Goal: Task Accomplishment & Management: Manage account settings

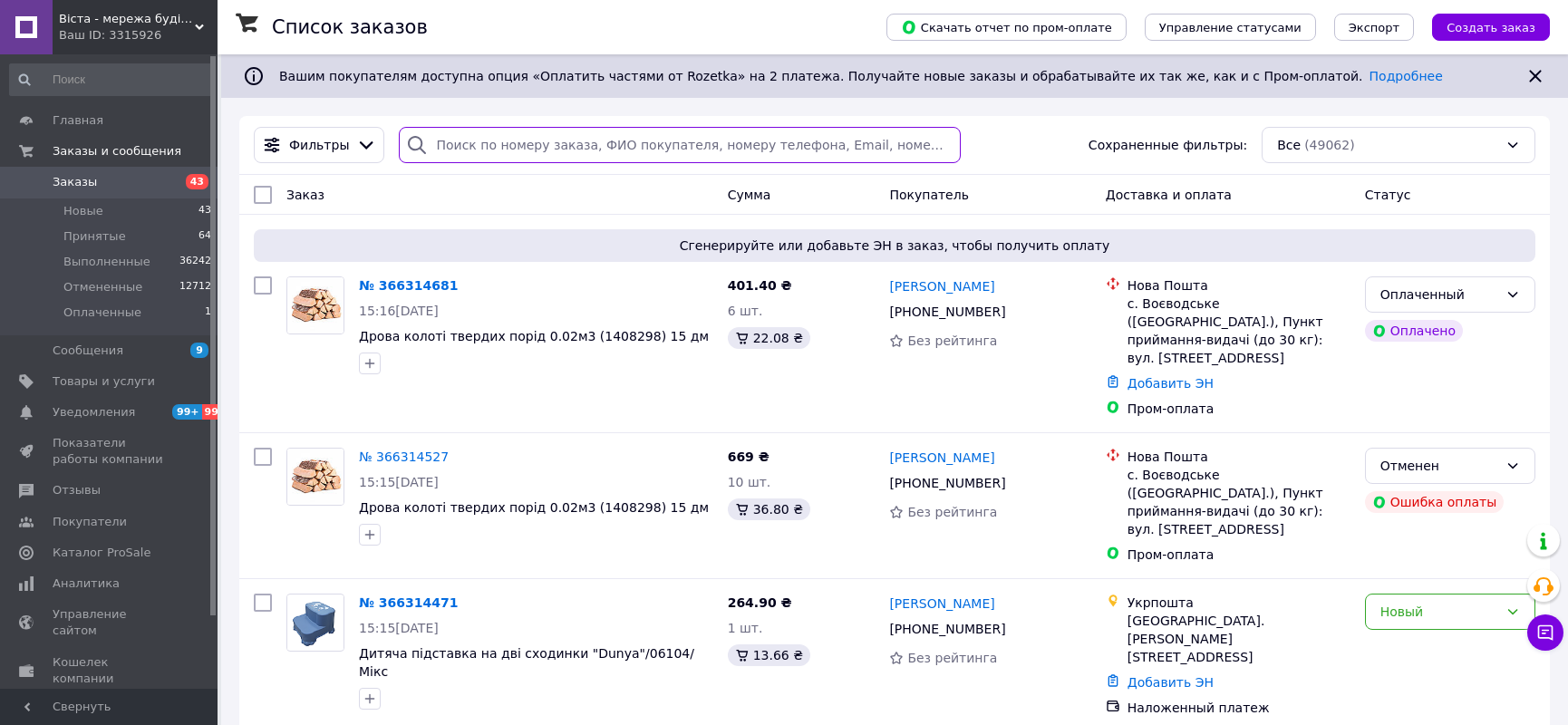
click at [494, 142] on input "search" at bounding box center [679, 145] width 562 height 36
paste input "366211729"
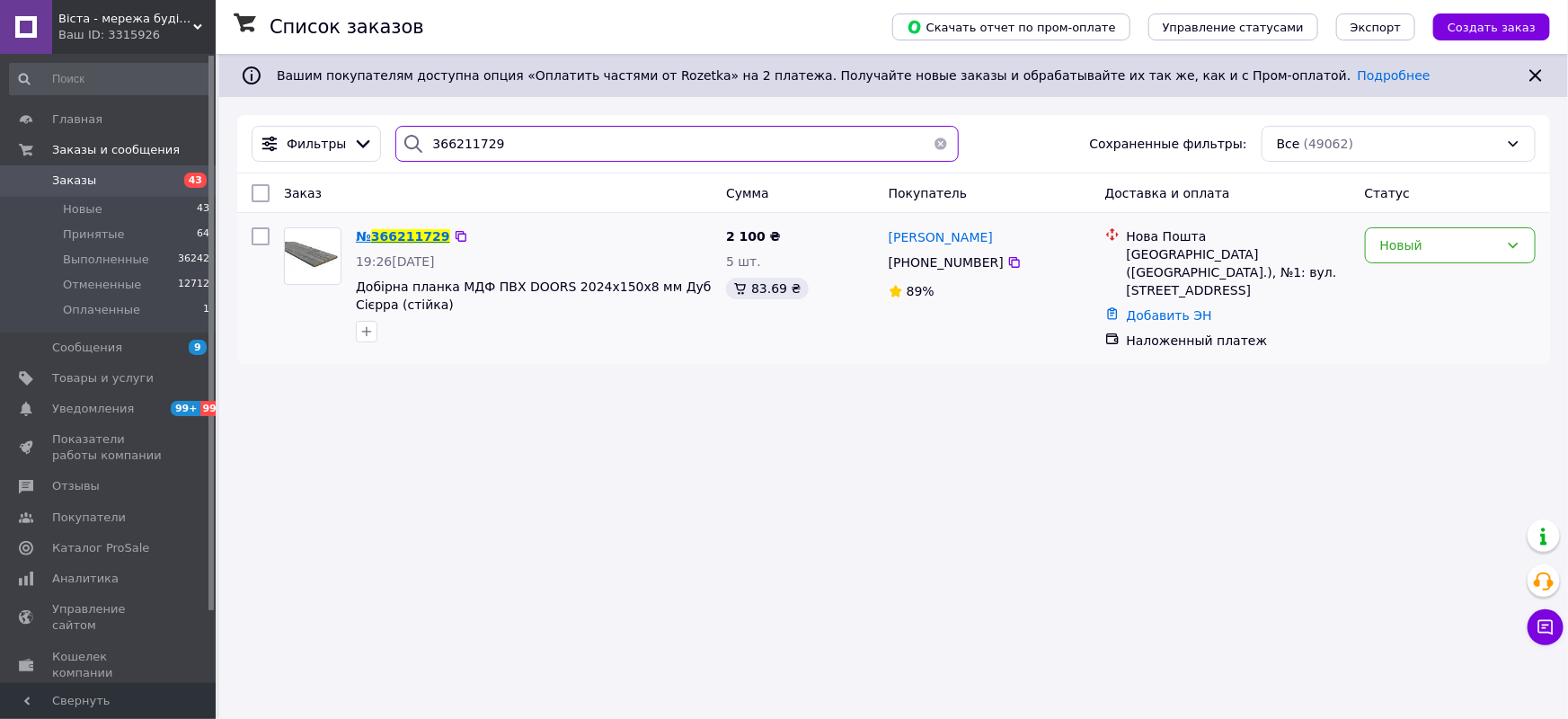
type input "366211729"
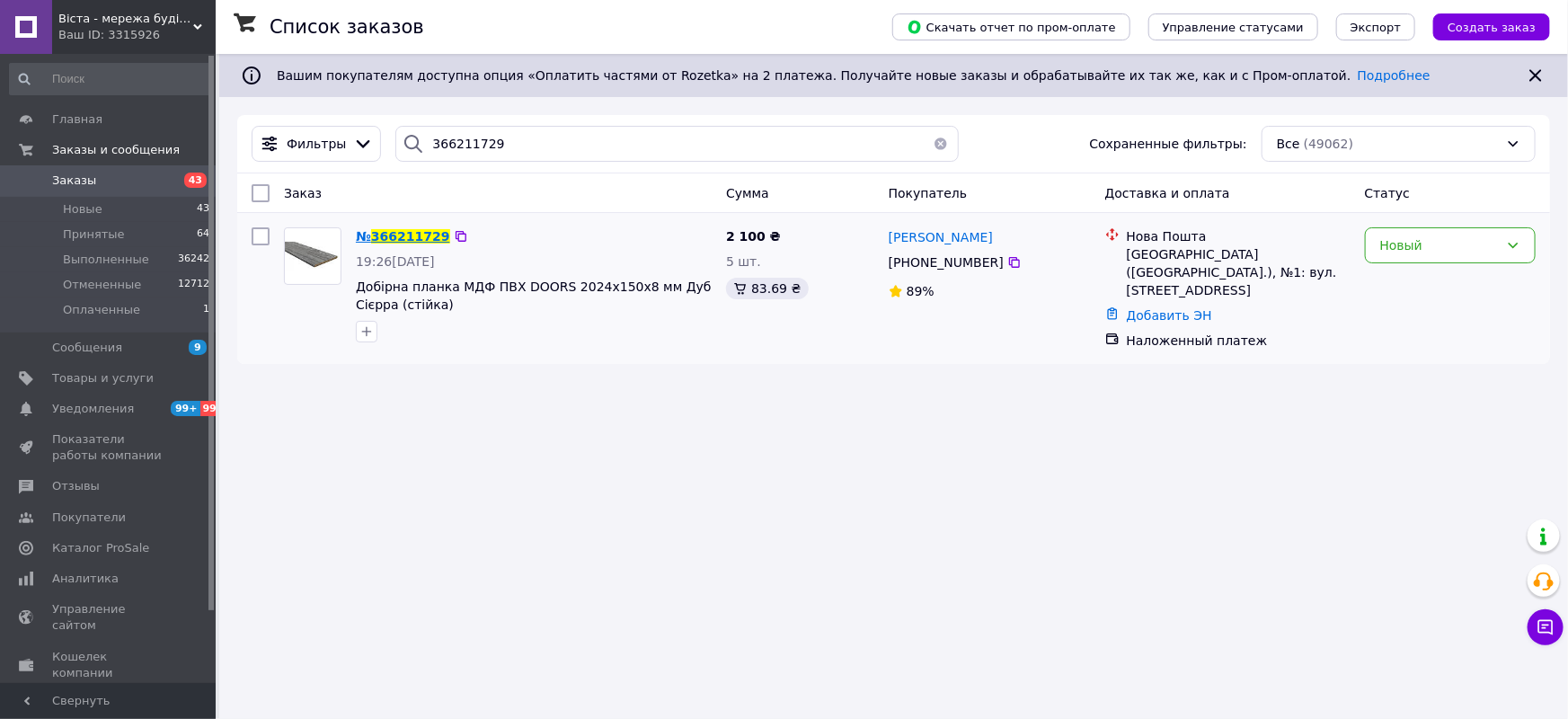
click at [381, 234] on span "366211729" at bounding box center [411, 237] width 79 height 15
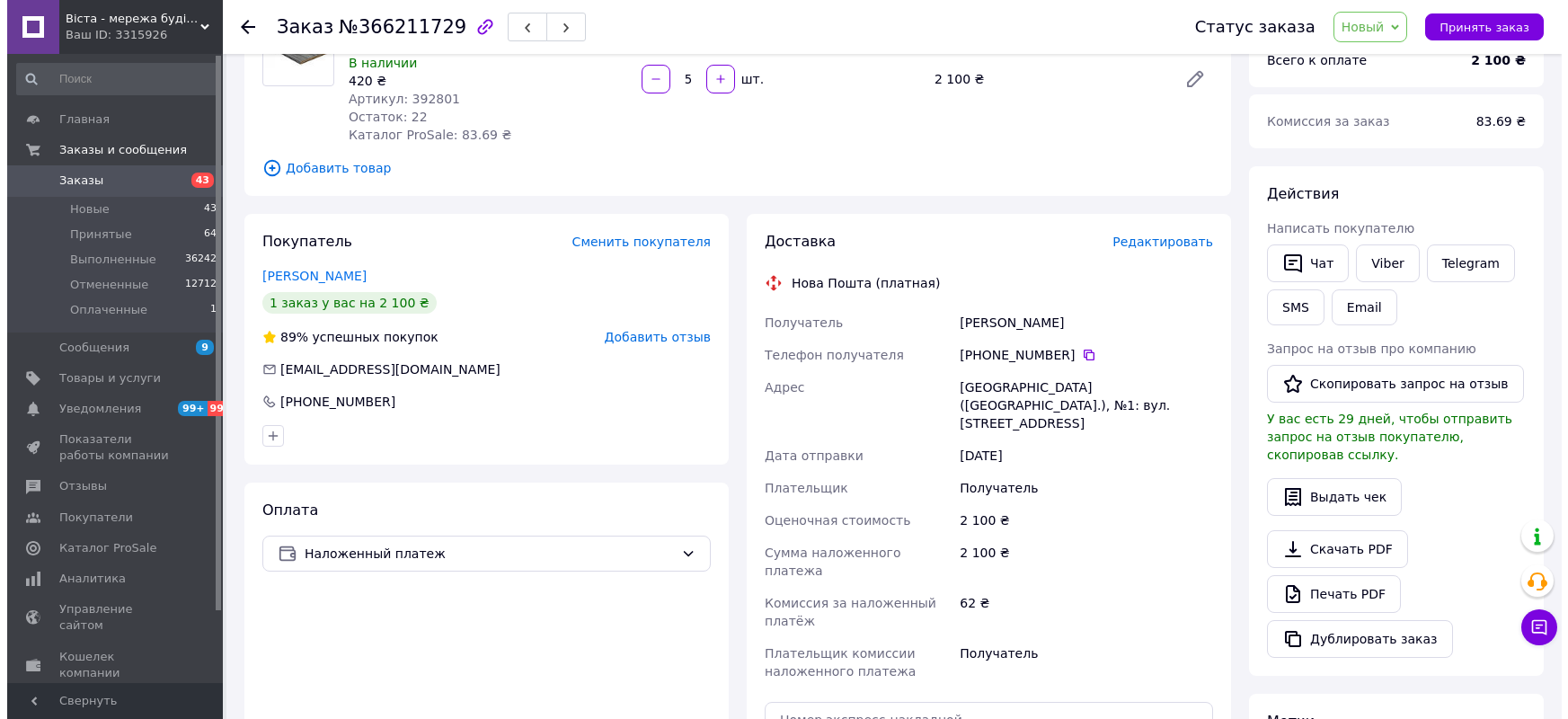
scroll to position [259, 0]
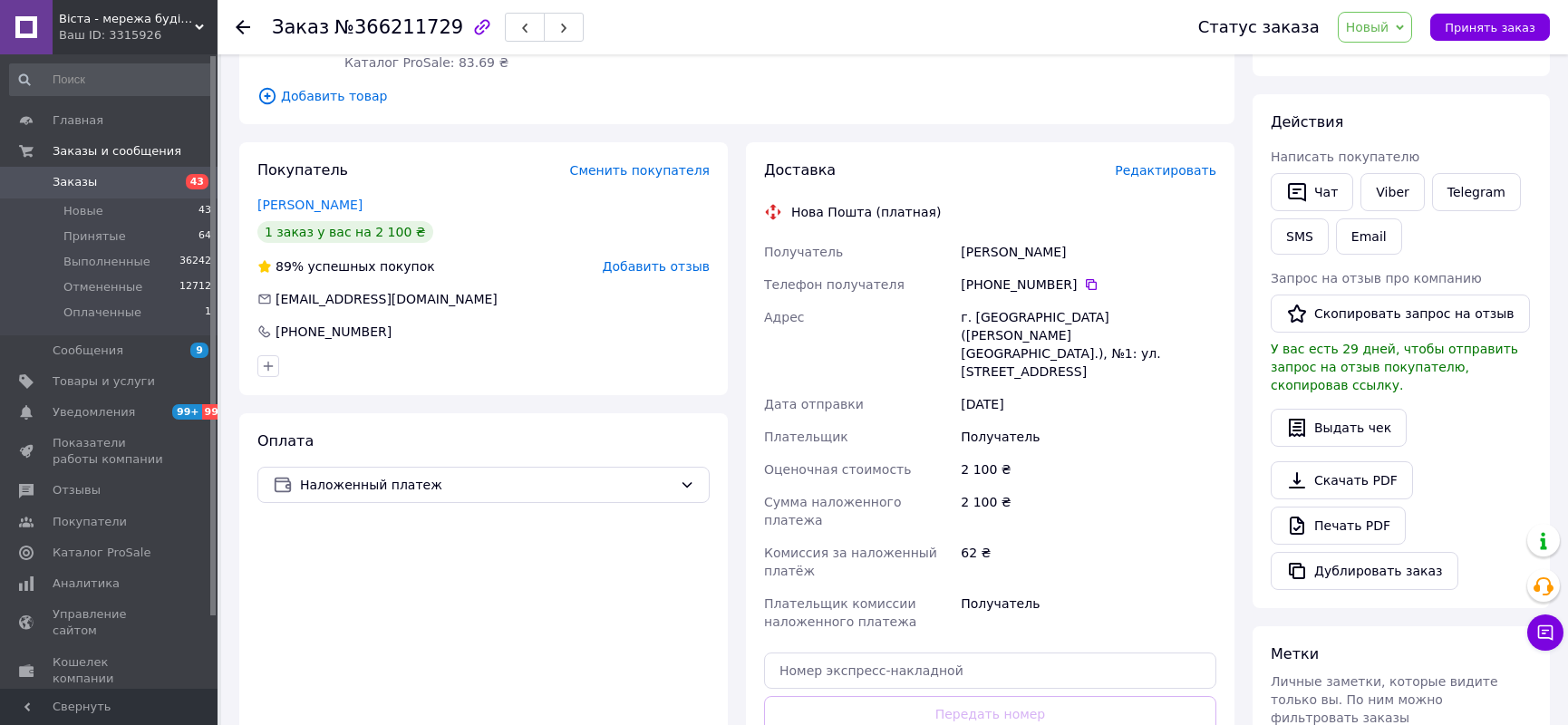
click at [1179, 173] on span "Редактировать" at bounding box center [1165, 171] width 101 height 15
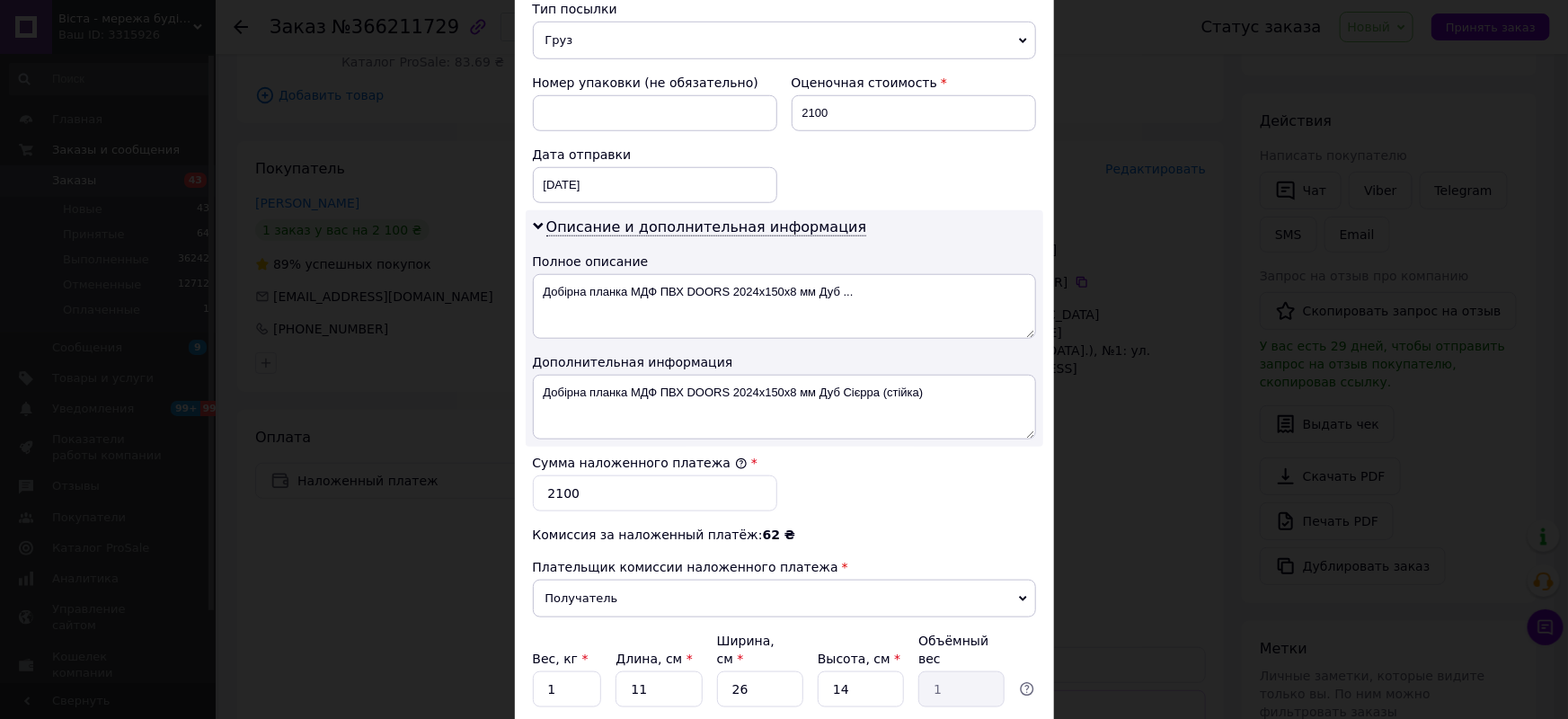
scroll to position [736, 0]
drag, startPoint x: 564, startPoint y: 487, endPoint x: 566, endPoint y: 511, distance: 24.1
click at [566, 491] on input "2100" at bounding box center [654, 492] width 244 height 36
click at [594, 489] on input "1800" at bounding box center [654, 492] width 244 height 36
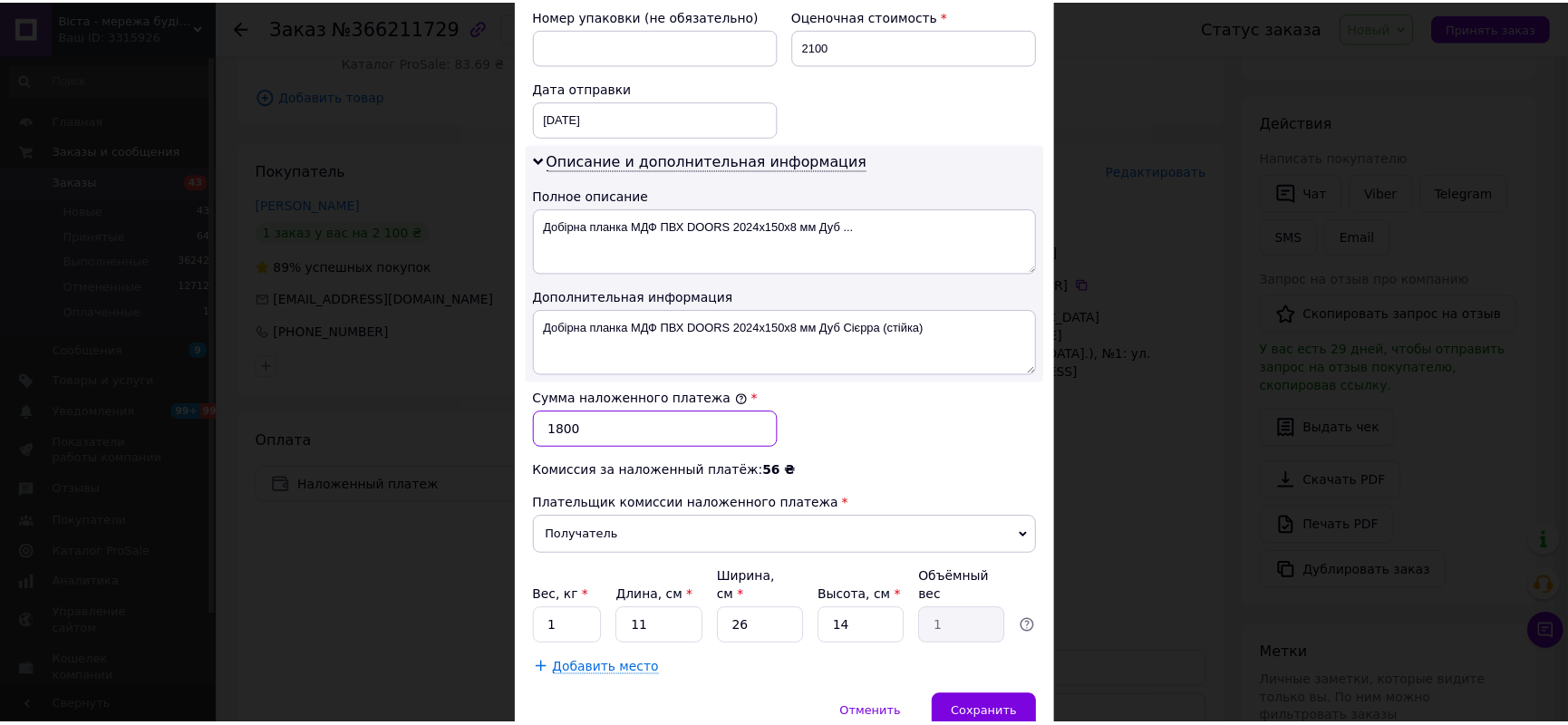
scroll to position [876, 0]
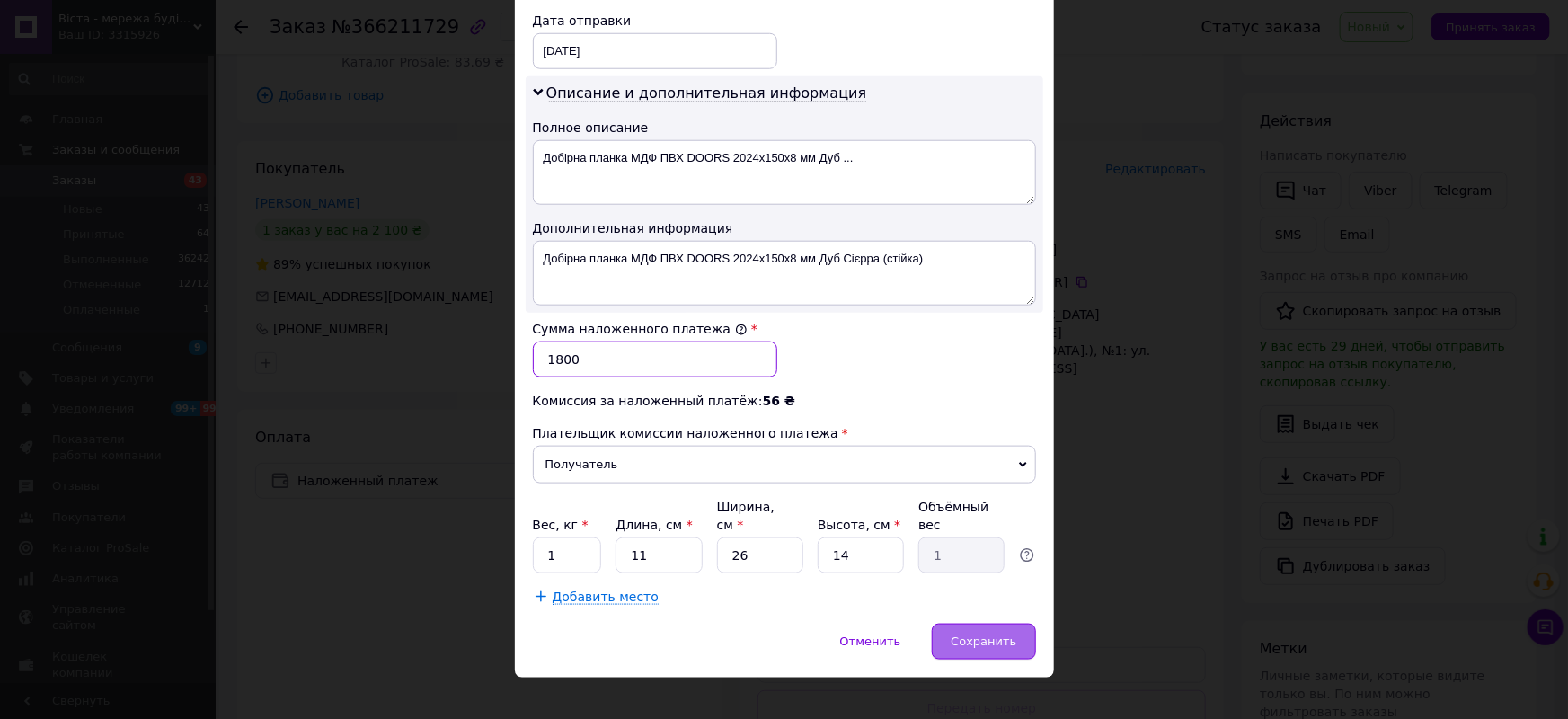
type input "1800"
click at [1013, 634] on span "Сохранить" at bounding box center [983, 641] width 65 height 14
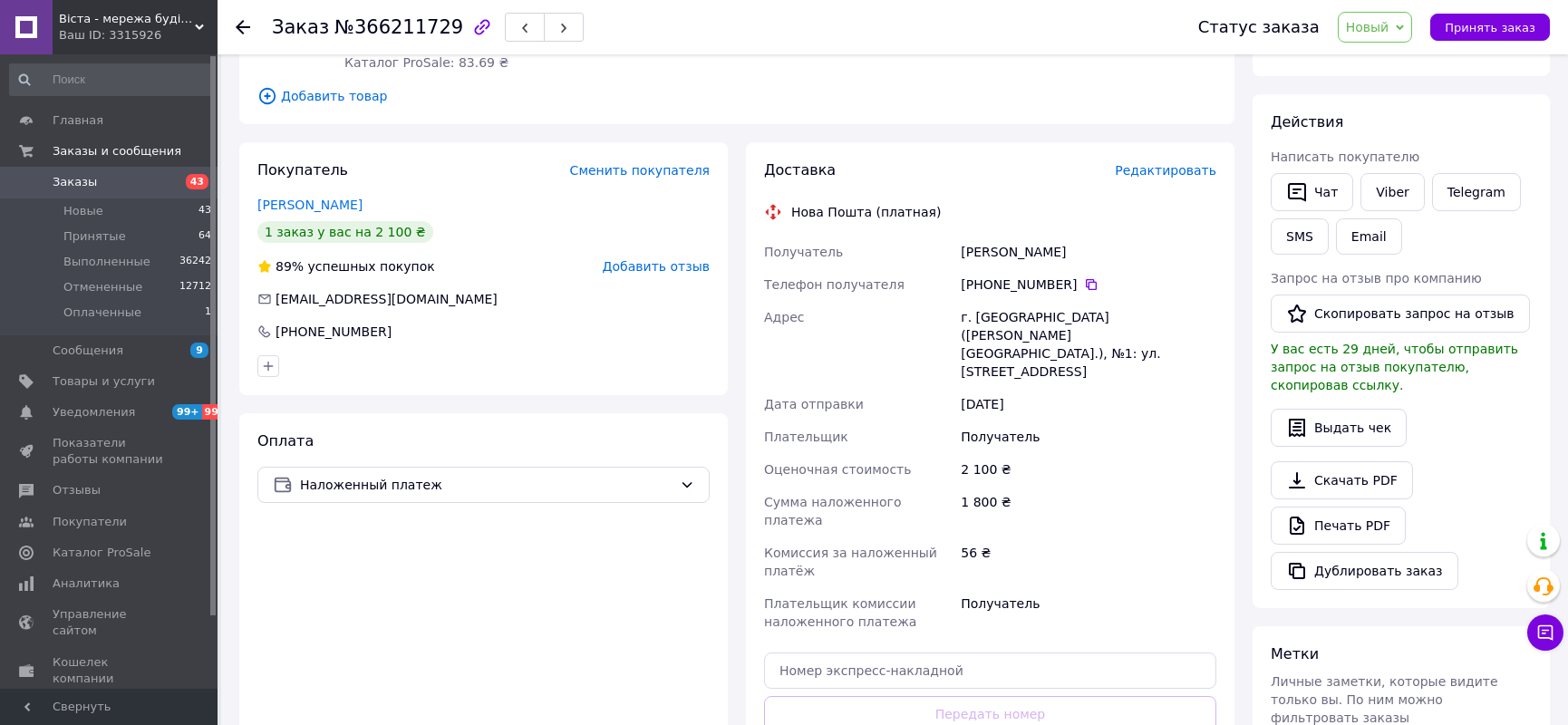
click at [1413, 21] on span "Новый" at bounding box center [1375, 27] width 75 height 31
click at [1390, 63] on li "Принят" at bounding box center [1386, 63] width 96 height 27
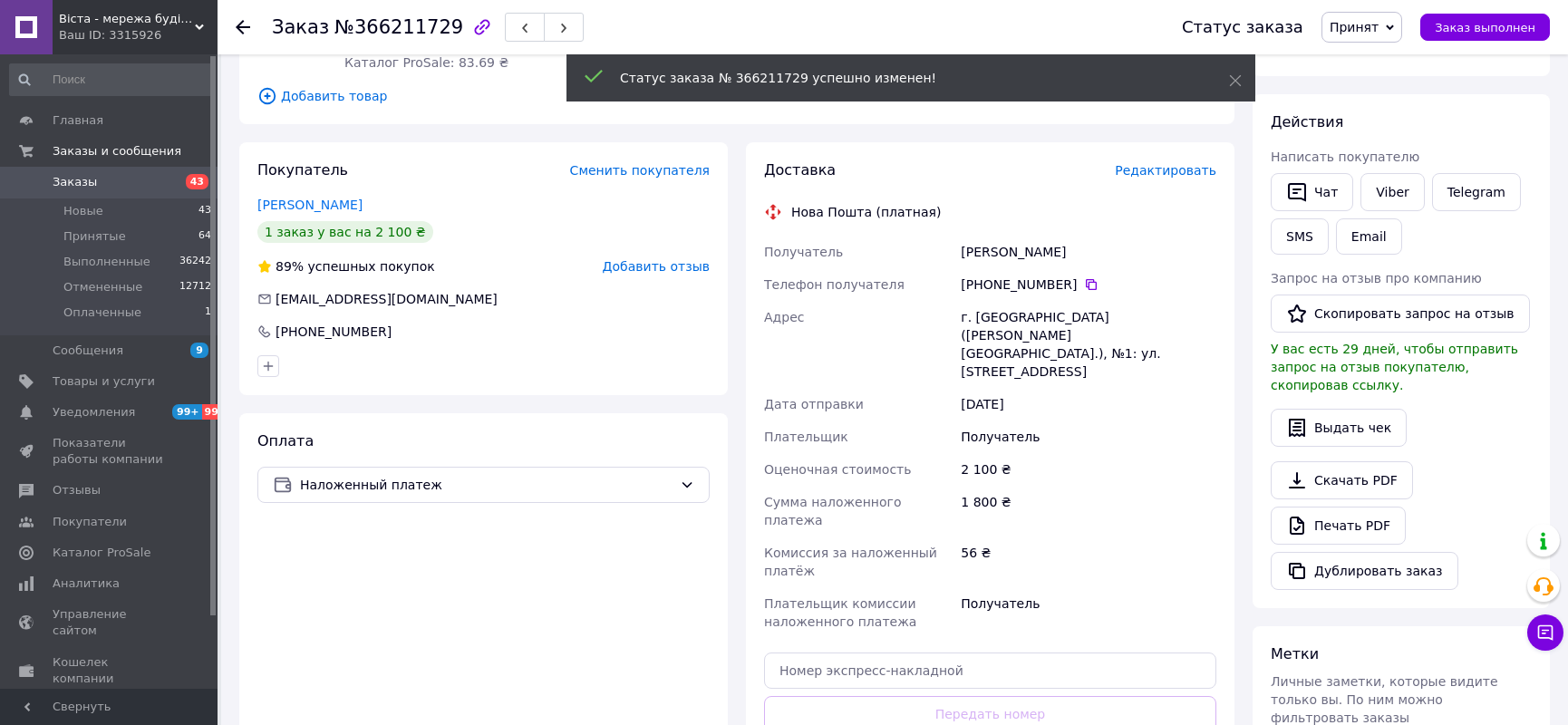
click at [241, 21] on use at bounding box center [244, 27] width 15 height 15
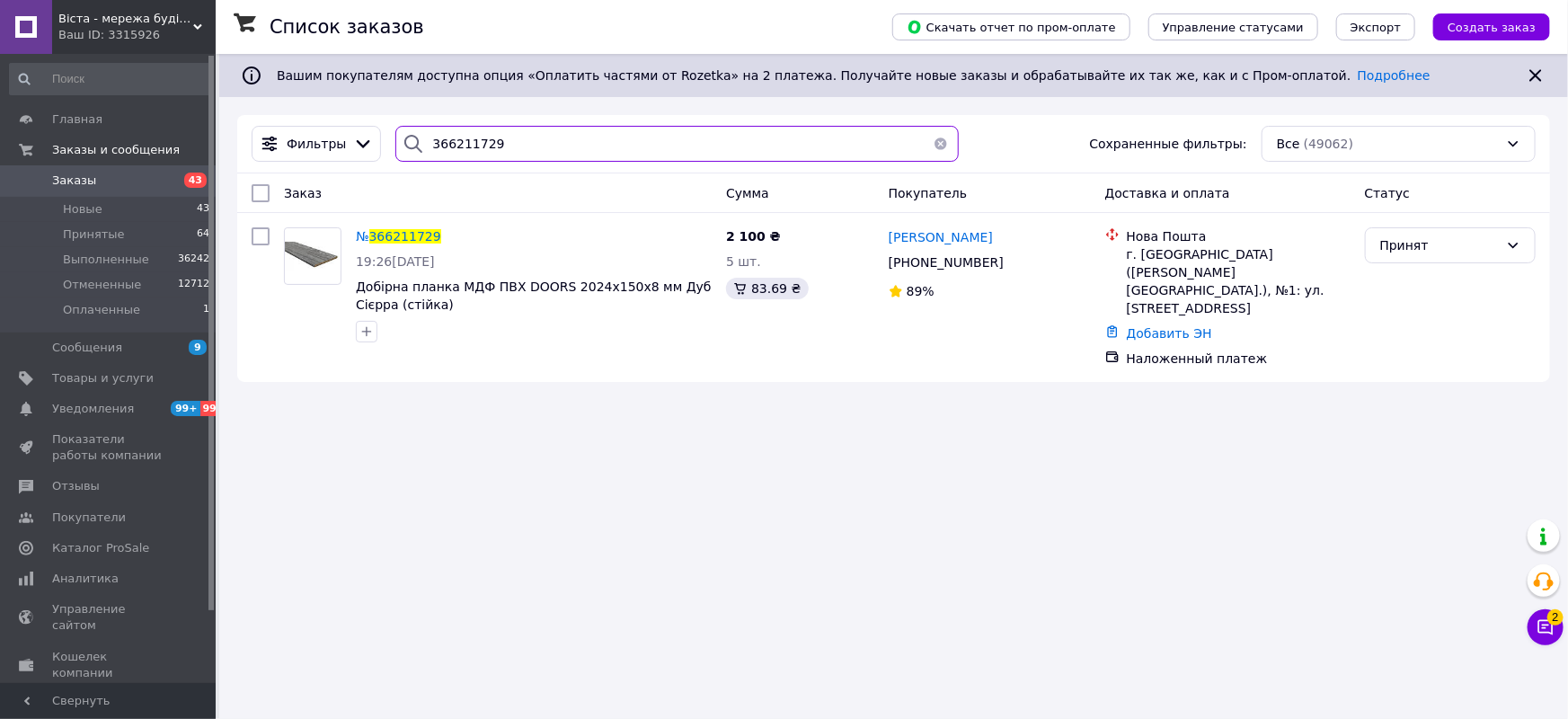
drag, startPoint x: 361, startPoint y: 139, endPoint x: 222, endPoint y: 143, distance: 139.1
click at [204, 143] on div "Віста - мережа будівельно-господарчих маркетів Ваш ID: 3315926 Сайт Віста - мер…" at bounding box center [784, 360] width 1568 height 719
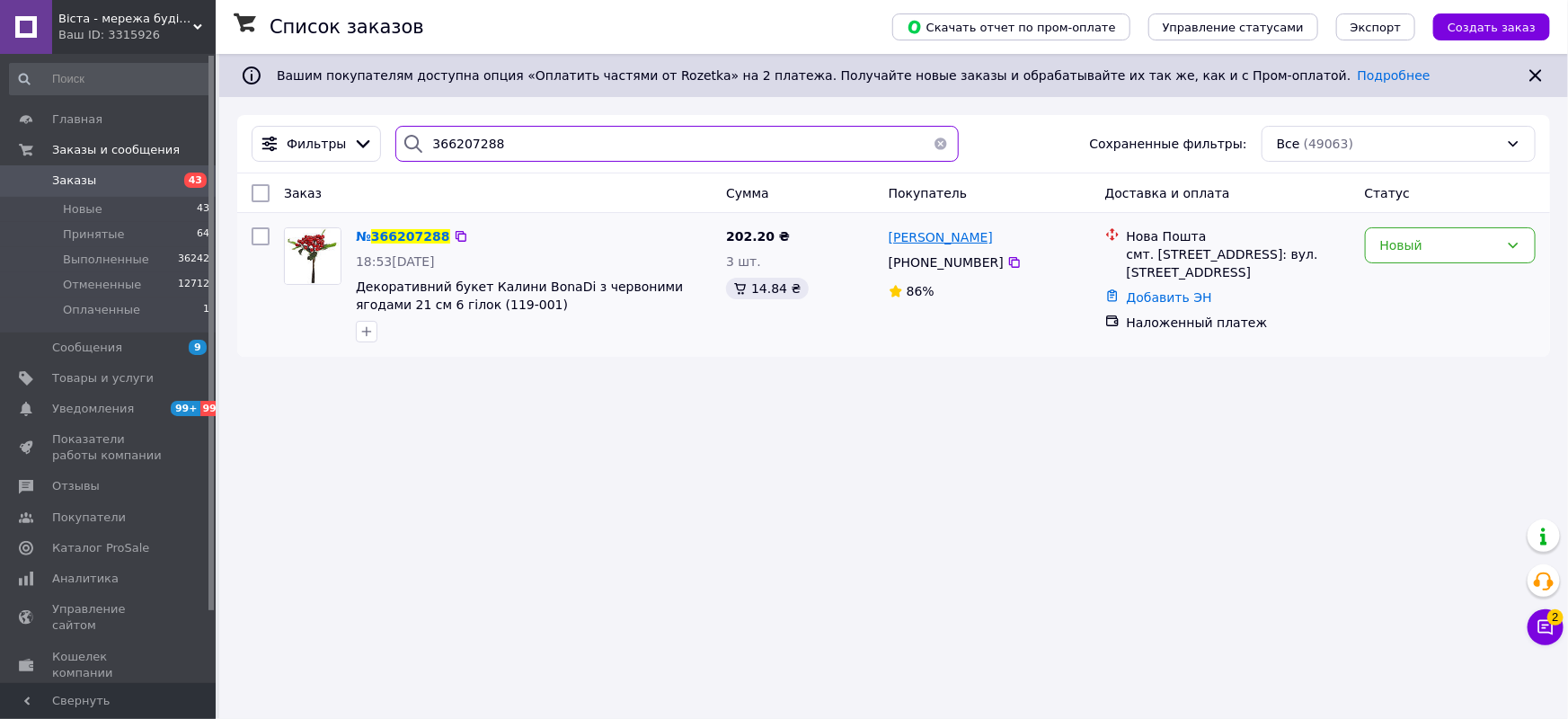
type input "366207288"
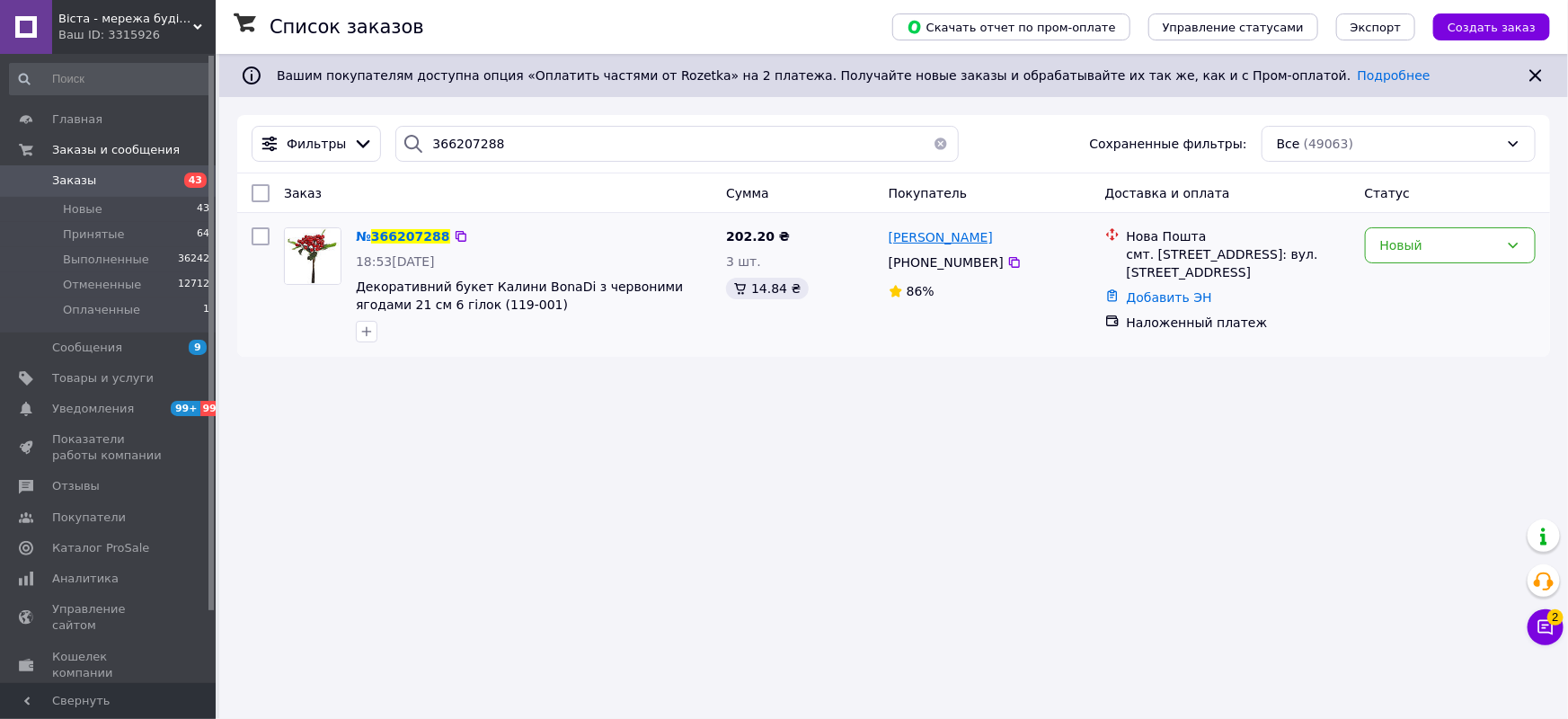
click at [924, 235] on span "[PERSON_NAME]" at bounding box center [940, 238] width 104 height 15
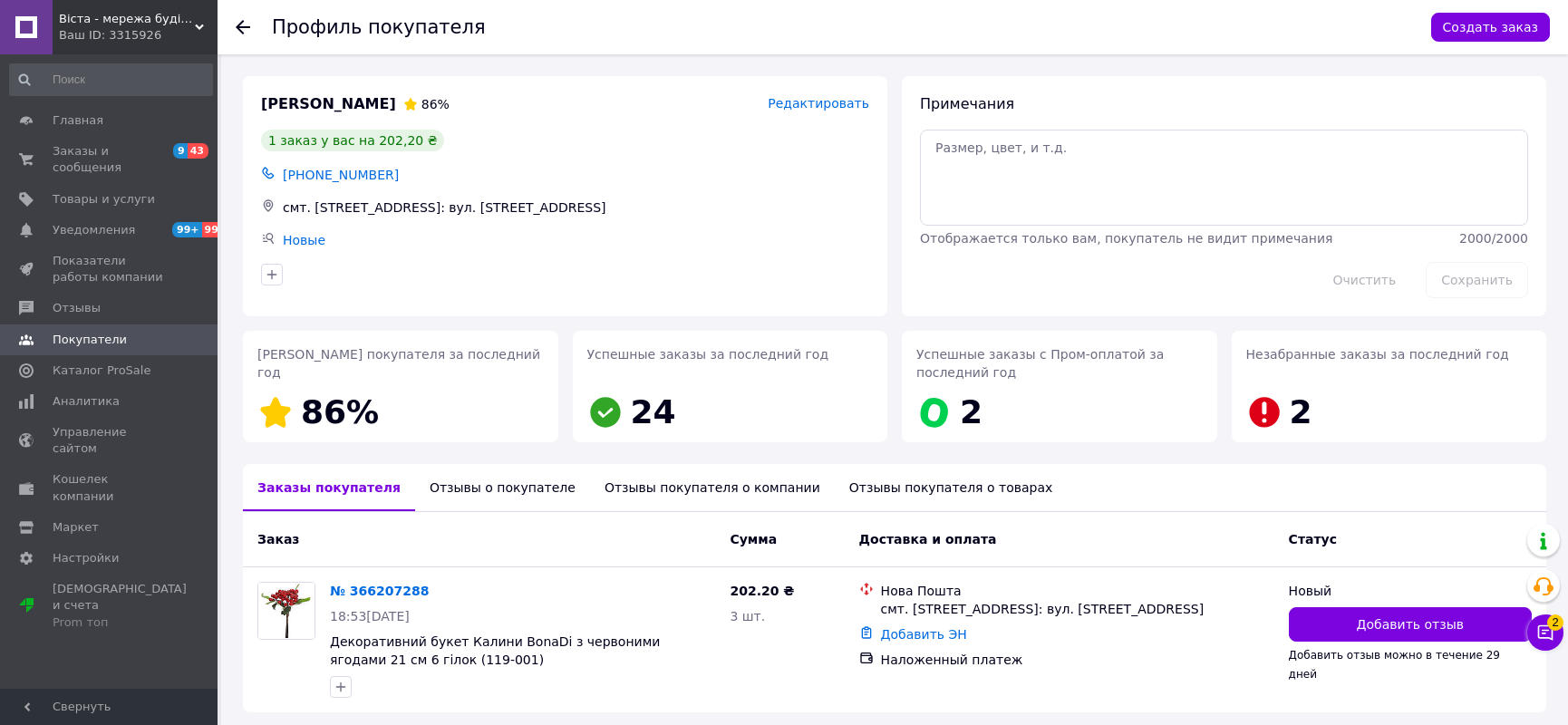
drag, startPoint x: 494, startPoint y: 470, endPoint x: 493, endPoint y: 487, distance: 17.0
click at [494, 471] on div "Отзывы о покупателе" at bounding box center [503, 487] width 175 height 47
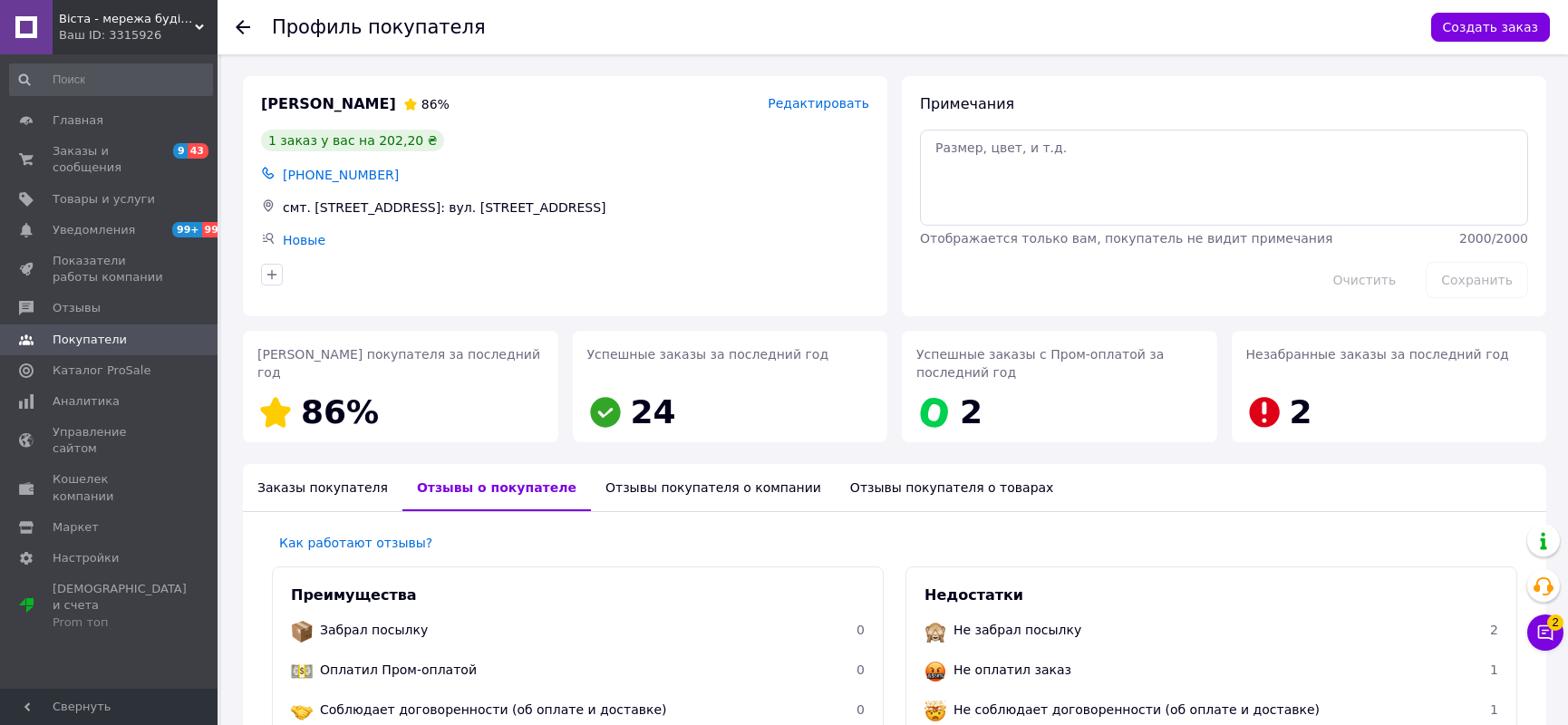
drag, startPoint x: 244, startPoint y: 21, endPoint x: 248, endPoint y: 38, distance: 17.5
click at [244, 20] on icon at bounding box center [244, 27] width 15 height 15
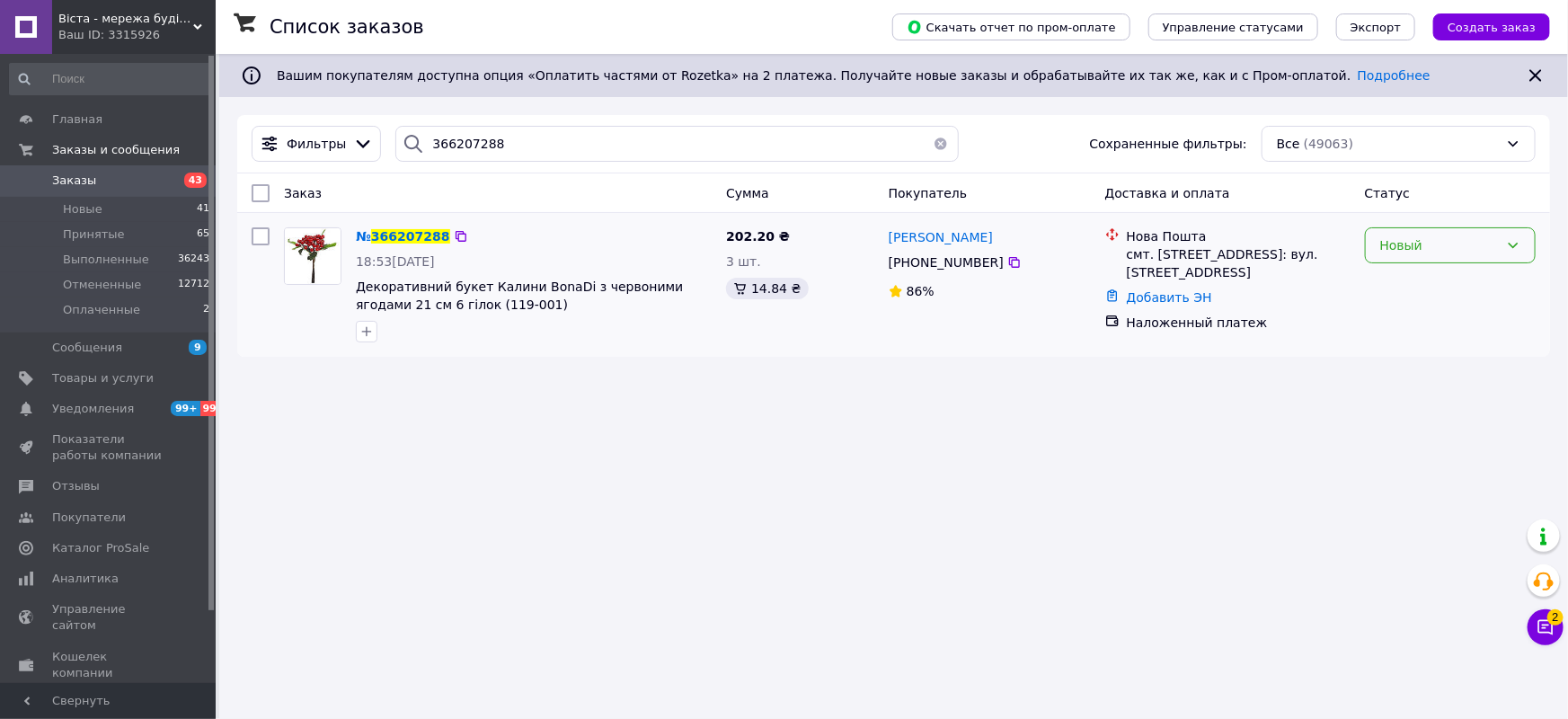
click at [1518, 242] on icon at bounding box center [1513, 245] width 15 height 15
click at [1397, 348] on li "Отменен" at bounding box center [1449, 348] width 169 height 32
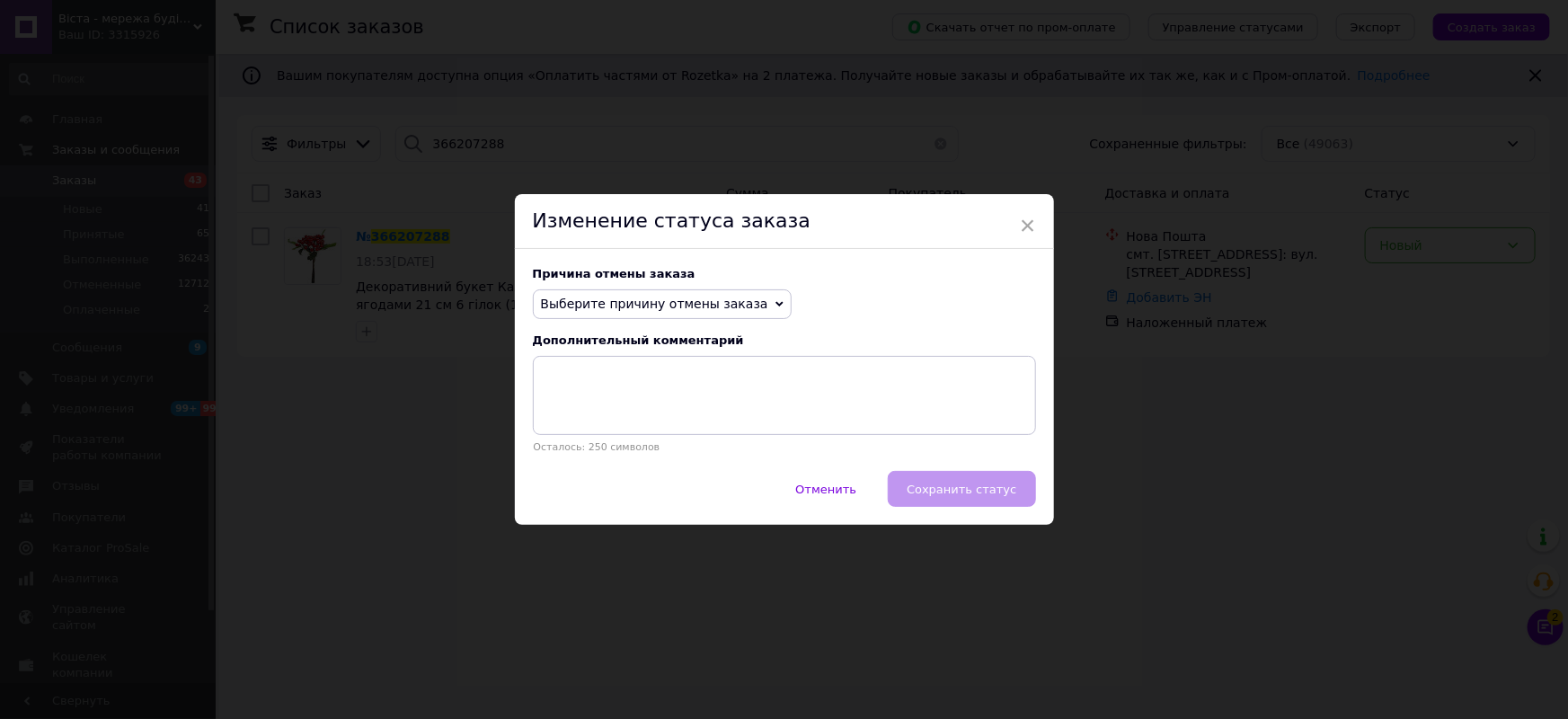
click at [776, 301] on icon at bounding box center [779, 304] width 8 height 8
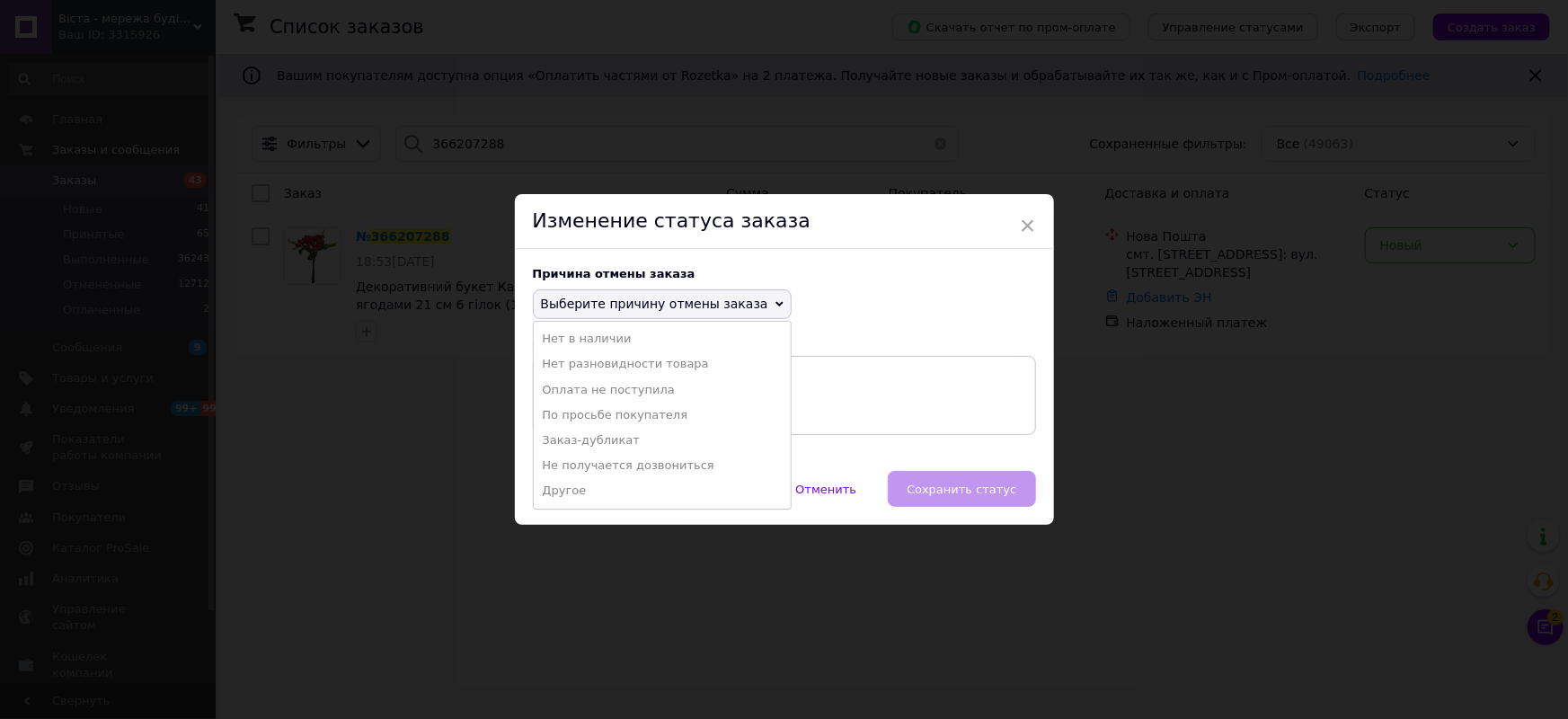
click at [564, 494] on li "Другое" at bounding box center [661, 490] width 257 height 25
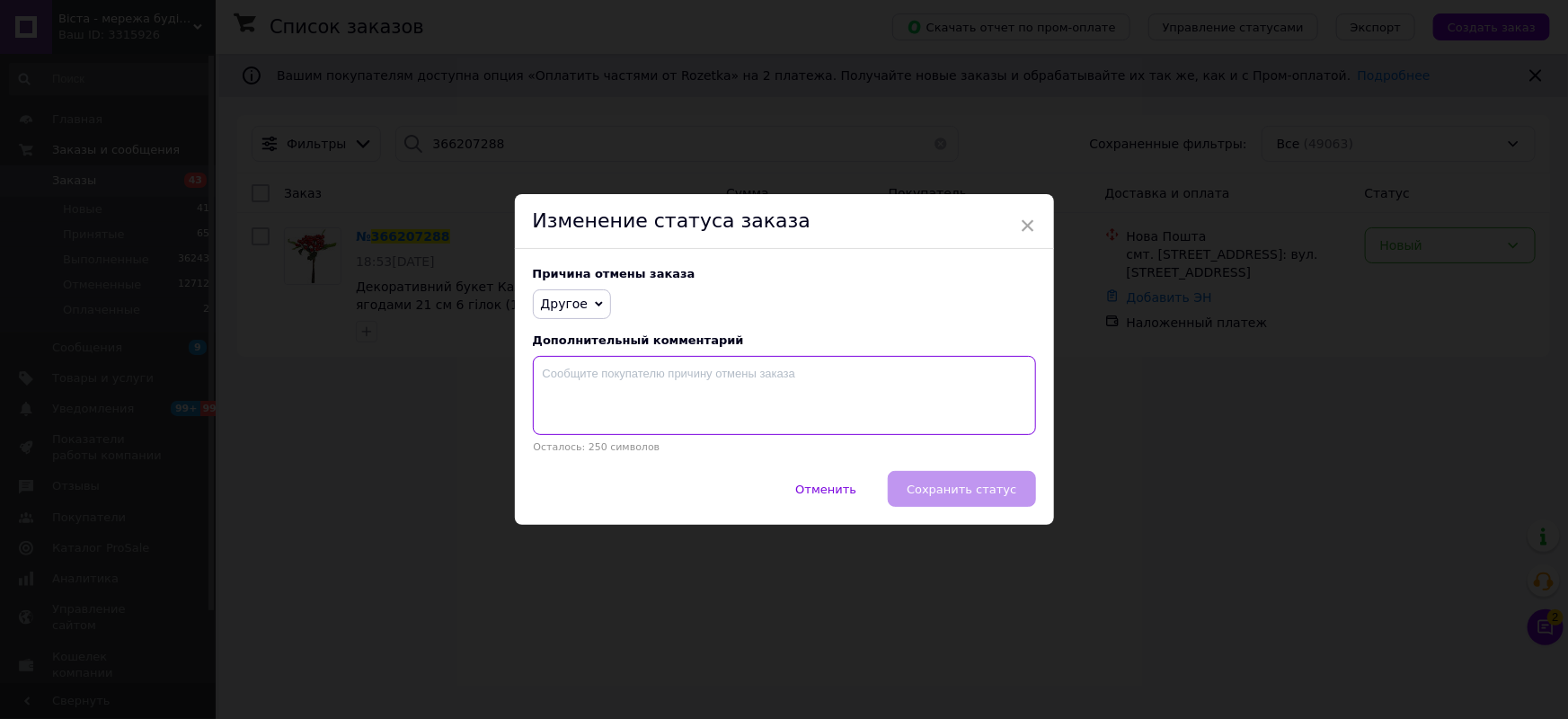
click at [580, 378] on textarea at bounding box center [784, 395] width 503 height 79
type textarea "На прохання покупця"
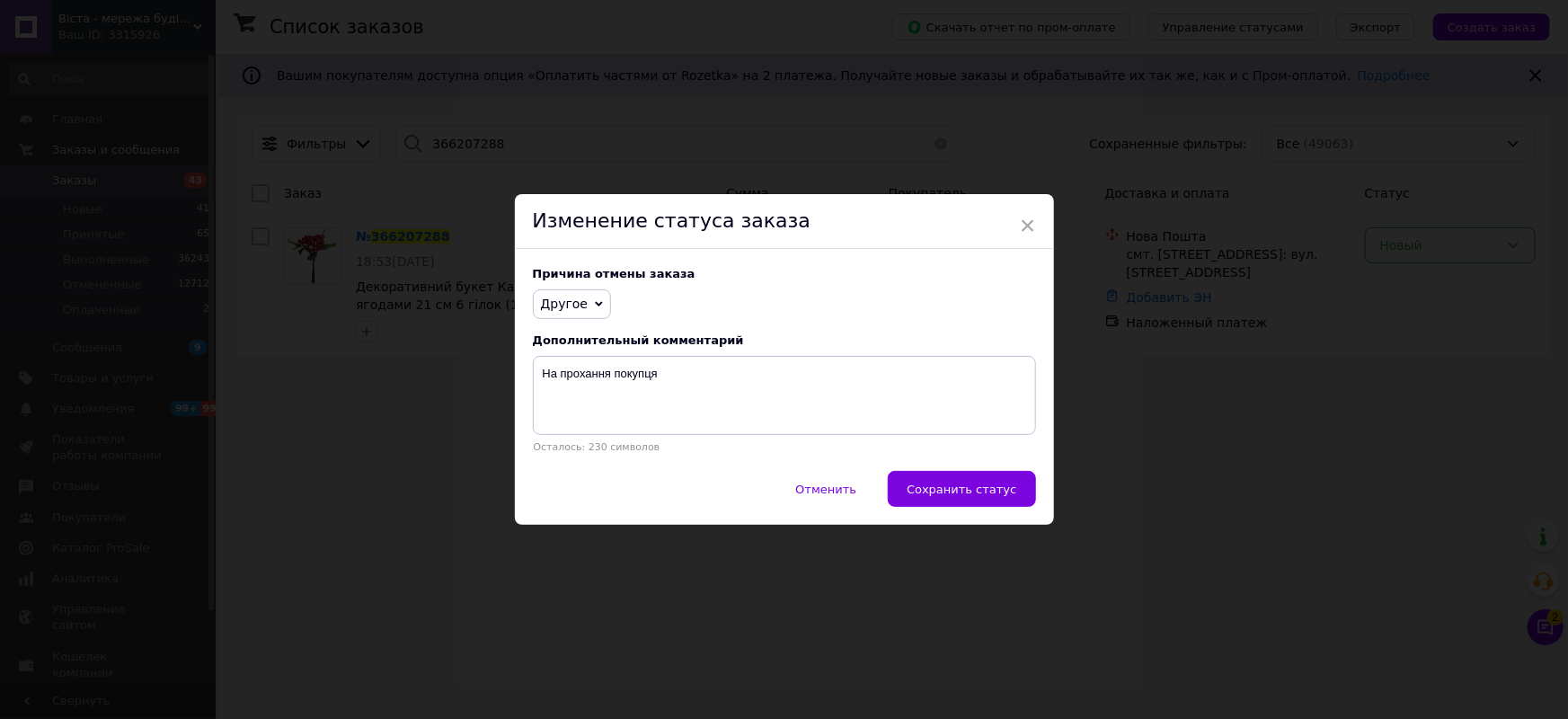
click at [953, 492] on span "Сохранить статус" at bounding box center [961, 489] width 110 height 14
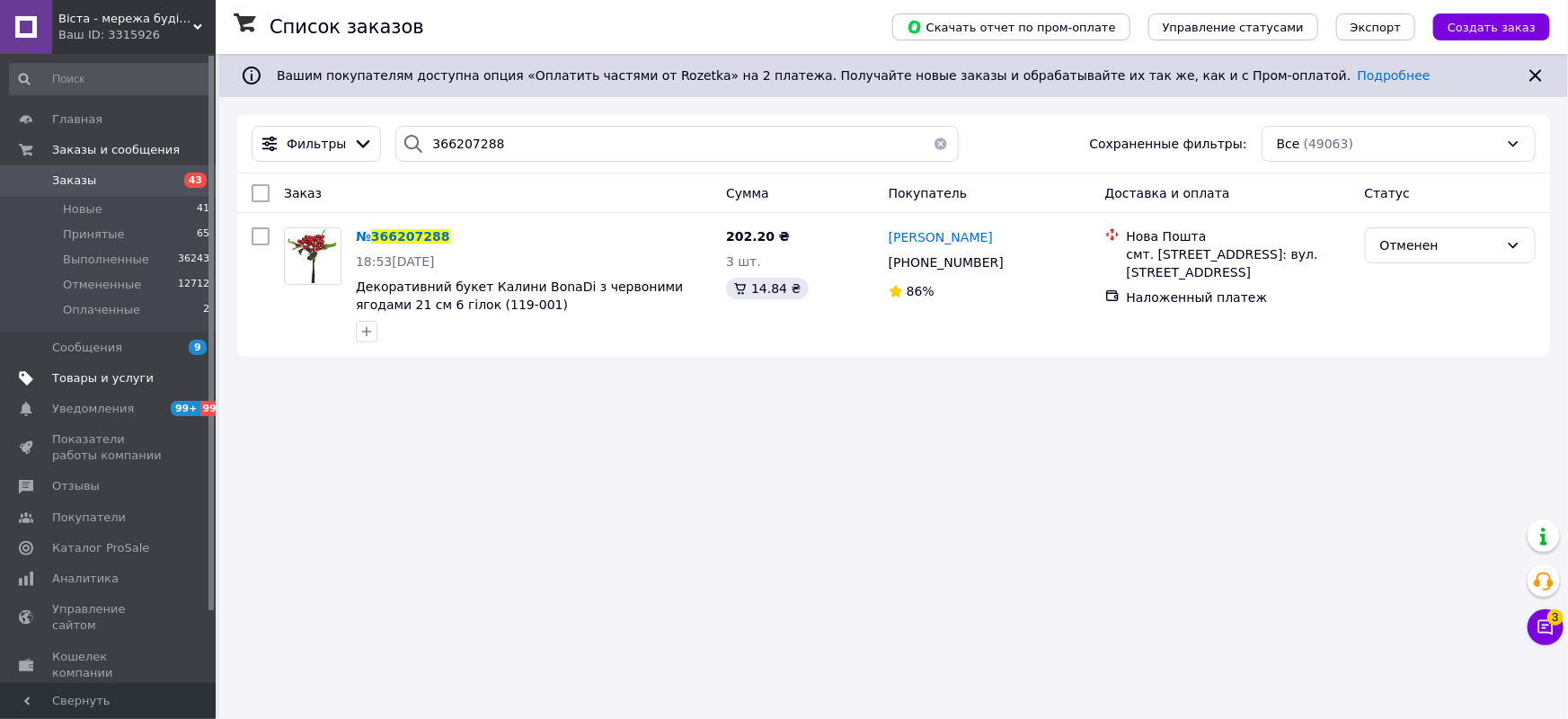
click at [87, 382] on span "Товары и услуги" at bounding box center [103, 379] width 101 height 17
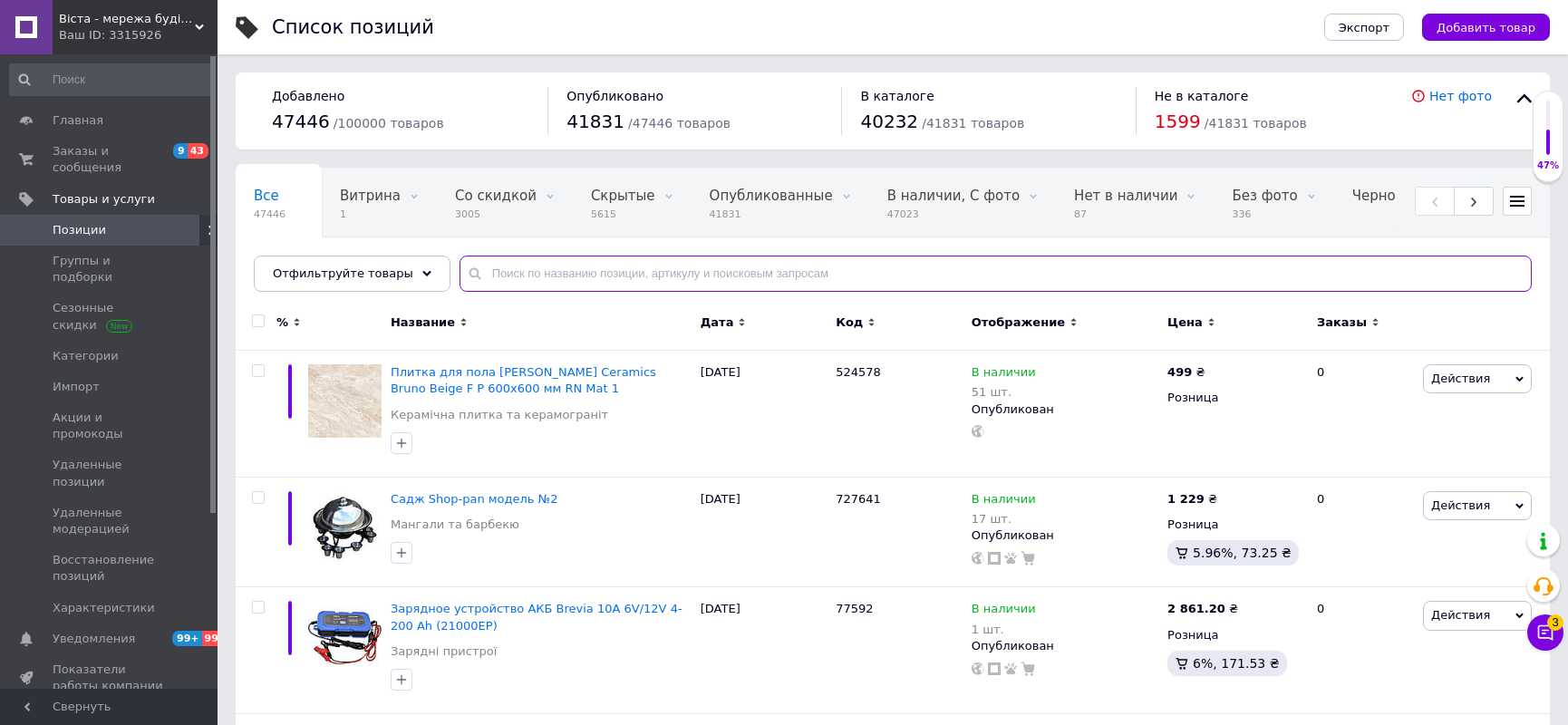
click at [506, 272] on input "text" at bounding box center [995, 273] width 1073 height 36
paste input "563868"
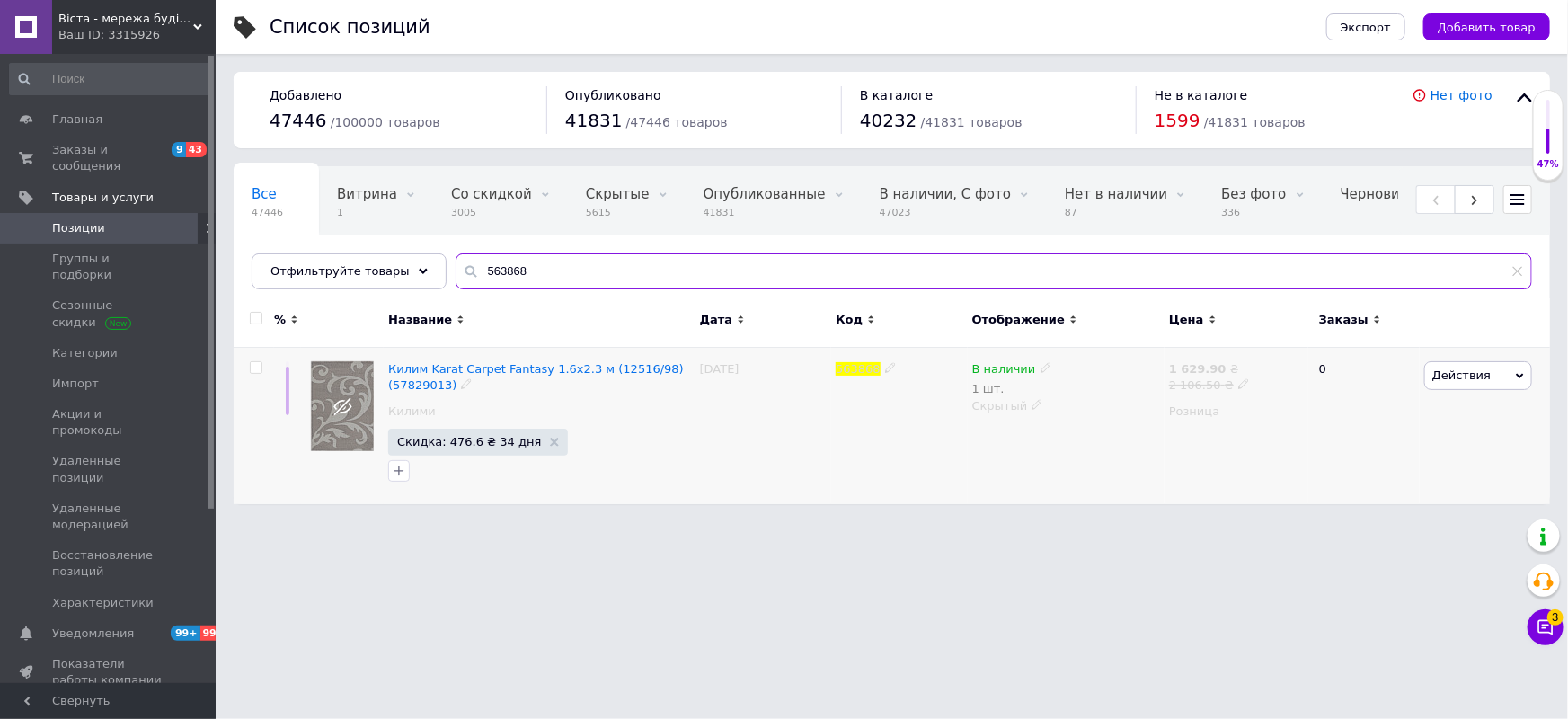
type input "563868"
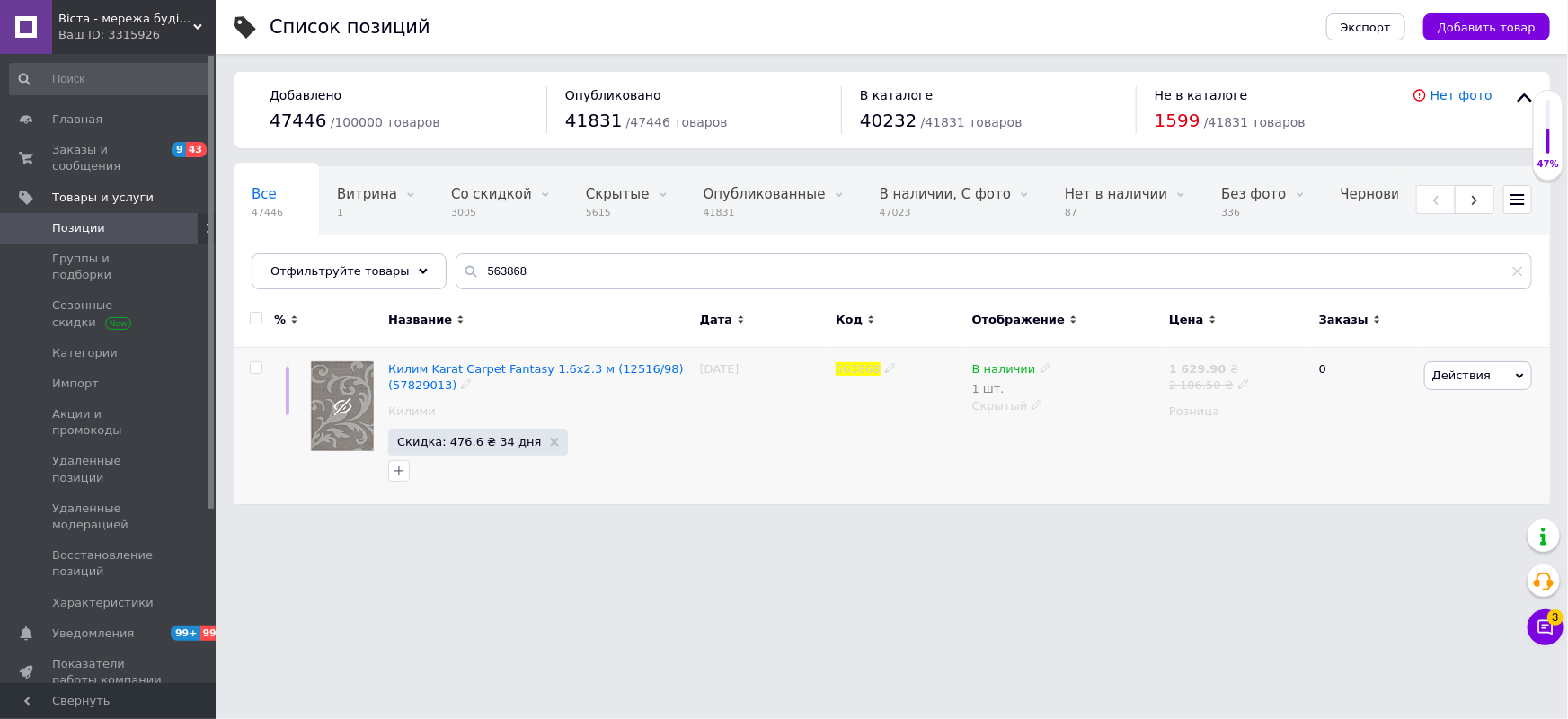
click at [1042, 368] on icon at bounding box center [1046, 368] width 11 height 11
drag, startPoint x: 1078, startPoint y: 396, endPoint x: 1067, endPoint y: 404, distance: 13.6
click at [1078, 395] on li "Нет в наличии" at bounding box center [1146, 392] width 170 height 25
drag, startPoint x: 1078, startPoint y: 420, endPoint x: 1081, endPoint y: 430, distance: 10.4
click at [1078, 421] on input "1" at bounding box center [1129, 425] width 136 height 36
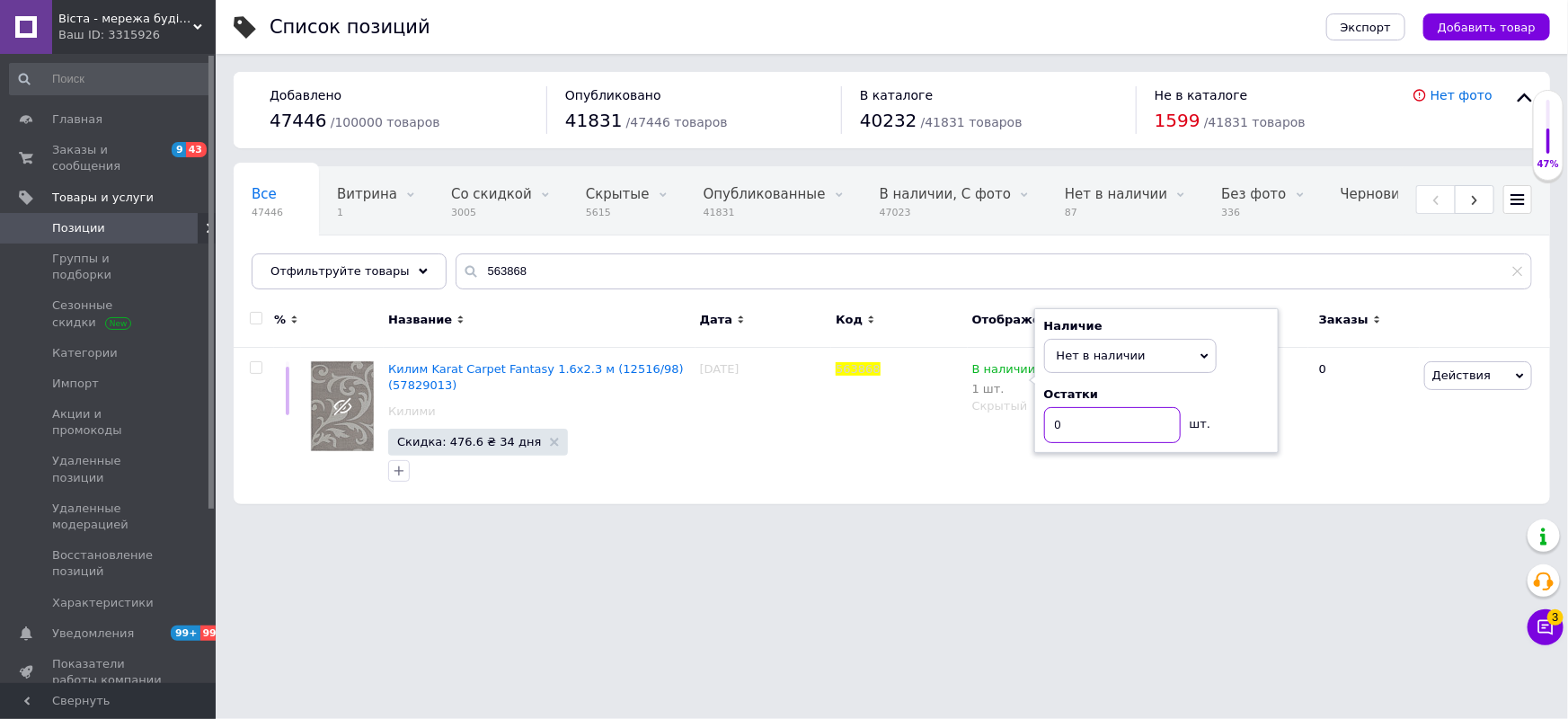
type input "0"
click at [1070, 523] on html "Віста - мережа будівельно-господарчих маркетів Ваш ID: 3315926 Сайт Віста - мер…" at bounding box center [784, 261] width 1568 height 523
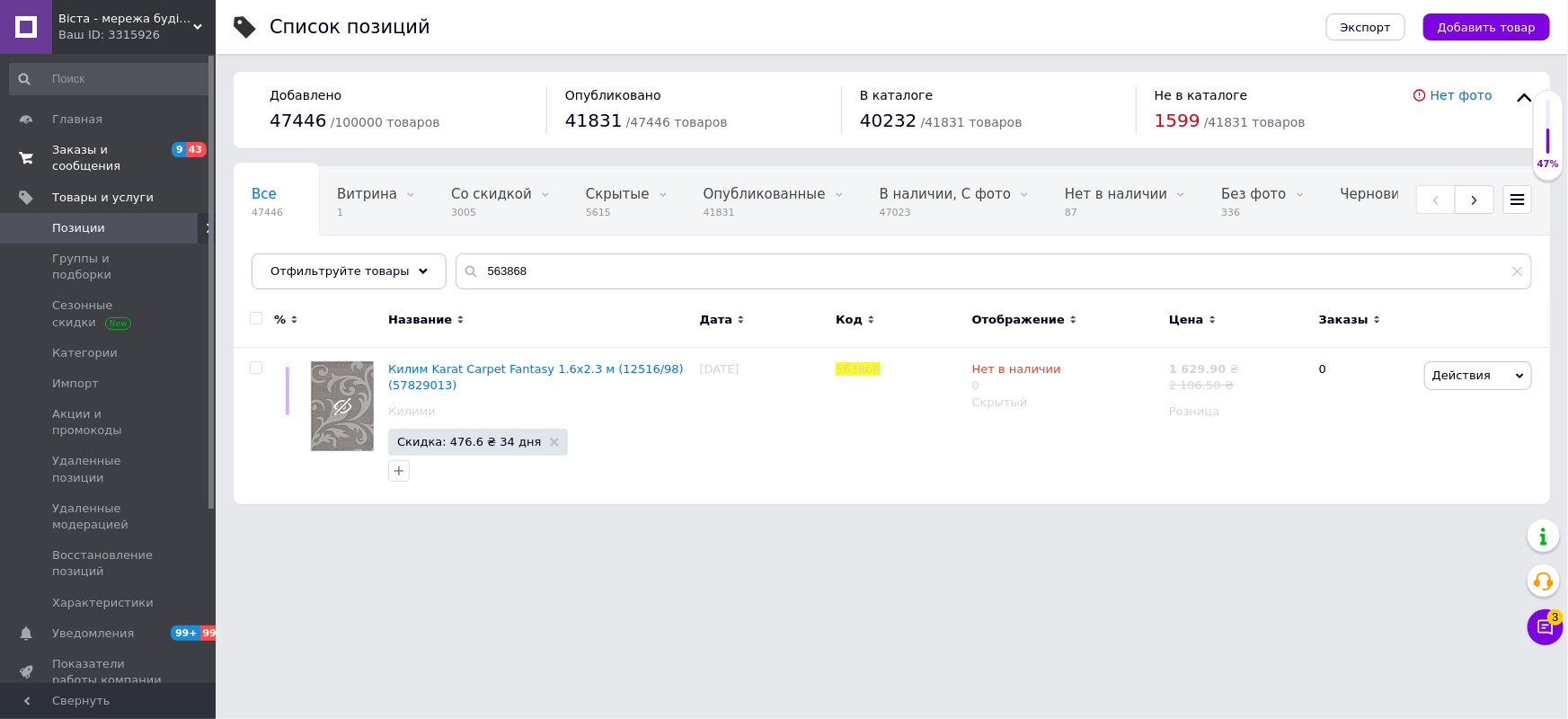
click at [87, 149] on span "Заказы и сообщения" at bounding box center [110, 158] width 114 height 32
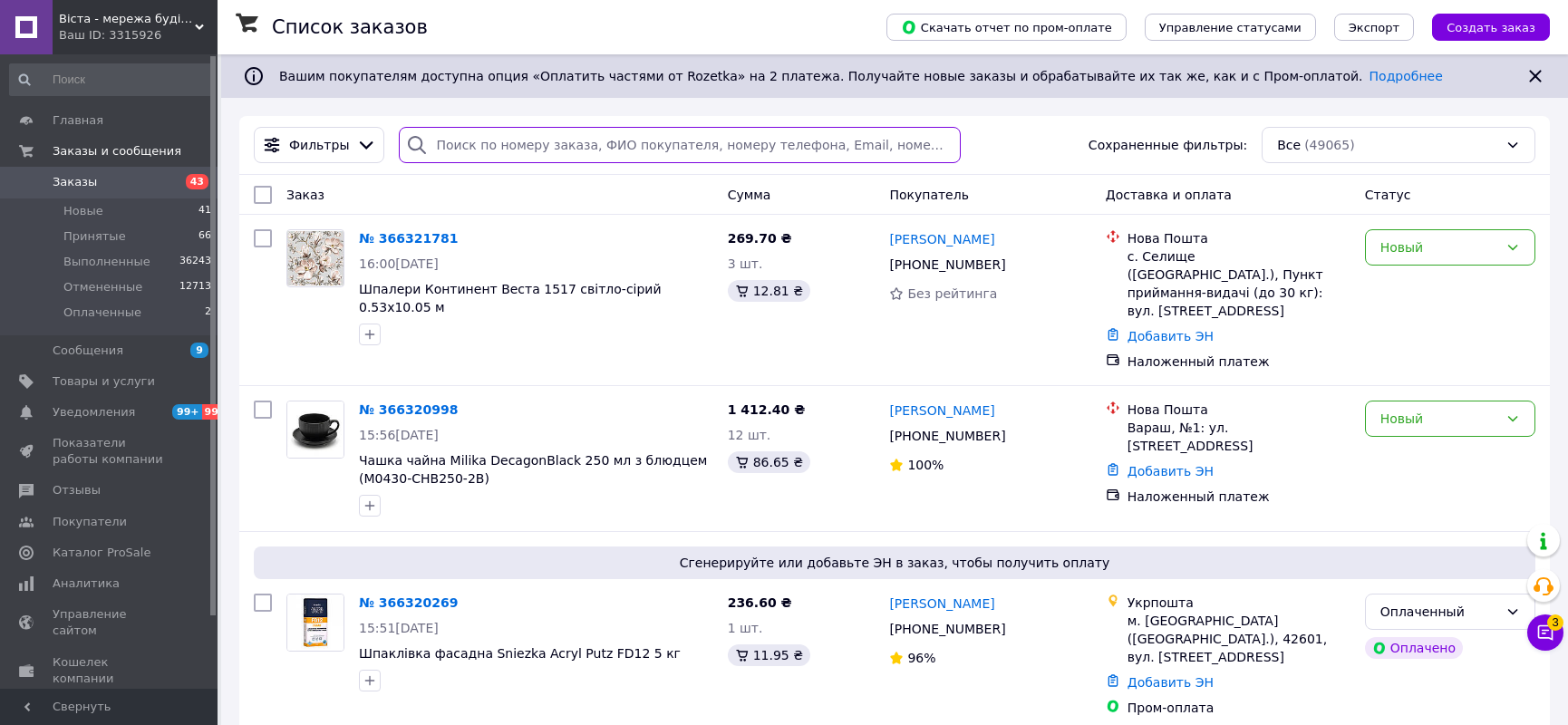
click at [453, 141] on input "search" at bounding box center [679, 145] width 562 height 36
paste input "366193222"
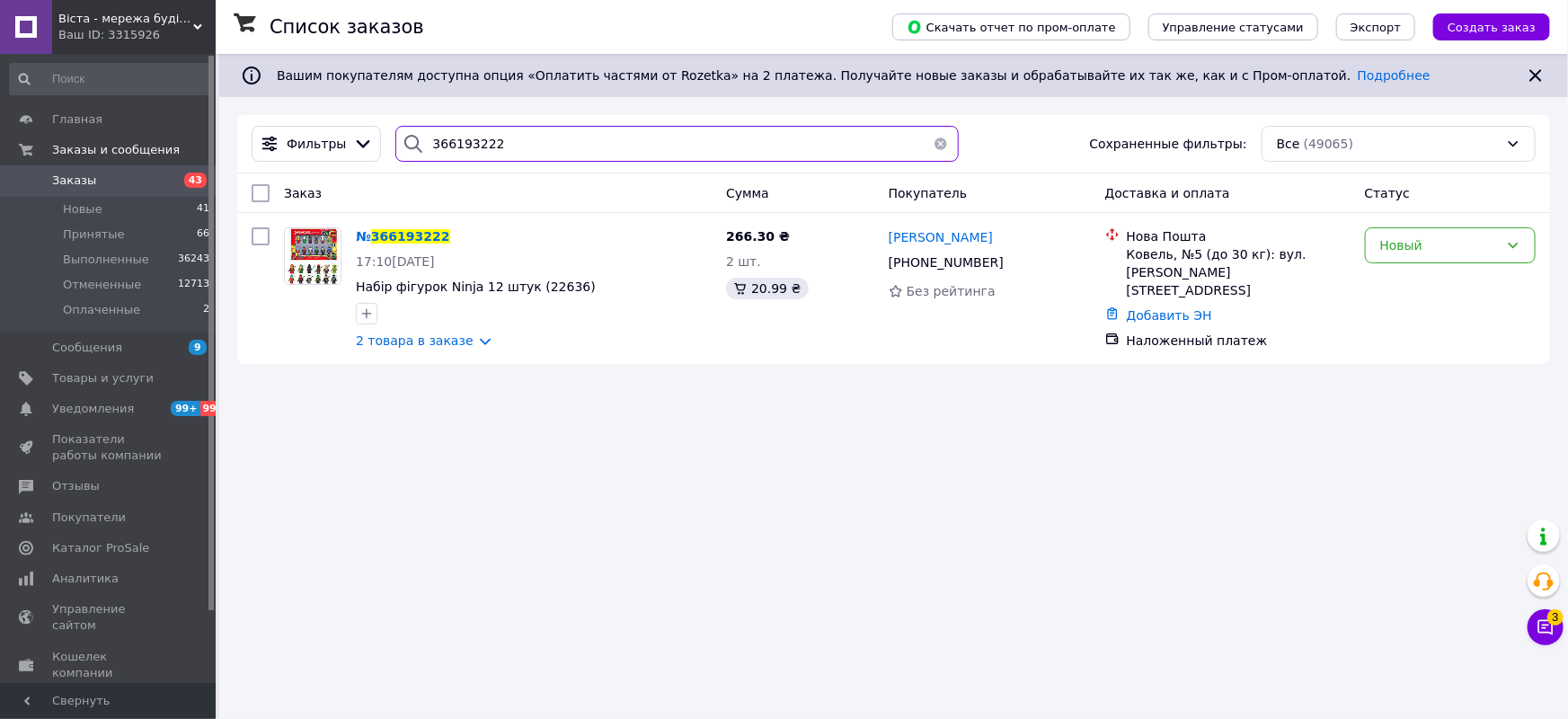
type input "366193222"
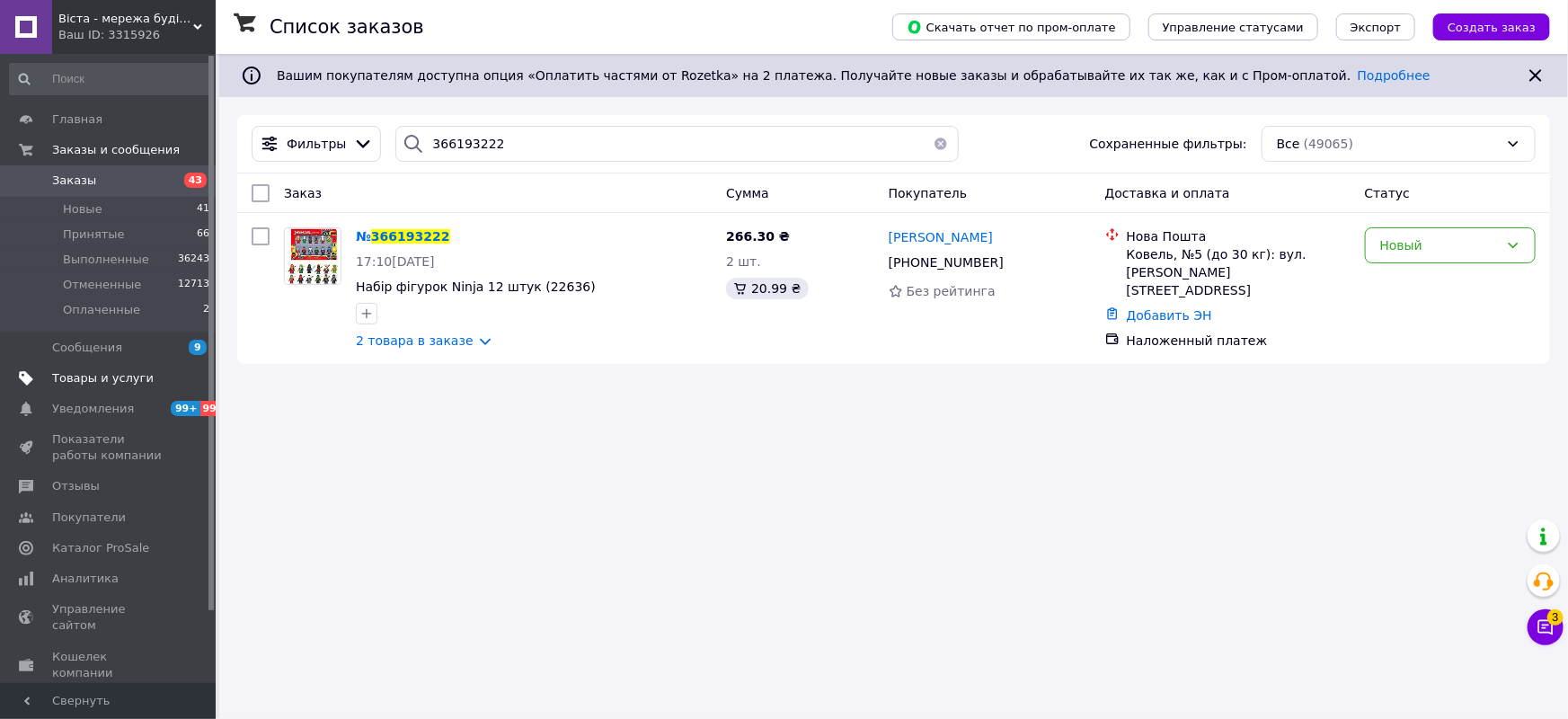
click at [85, 380] on span "Товары и услуги" at bounding box center [103, 379] width 101 height 17
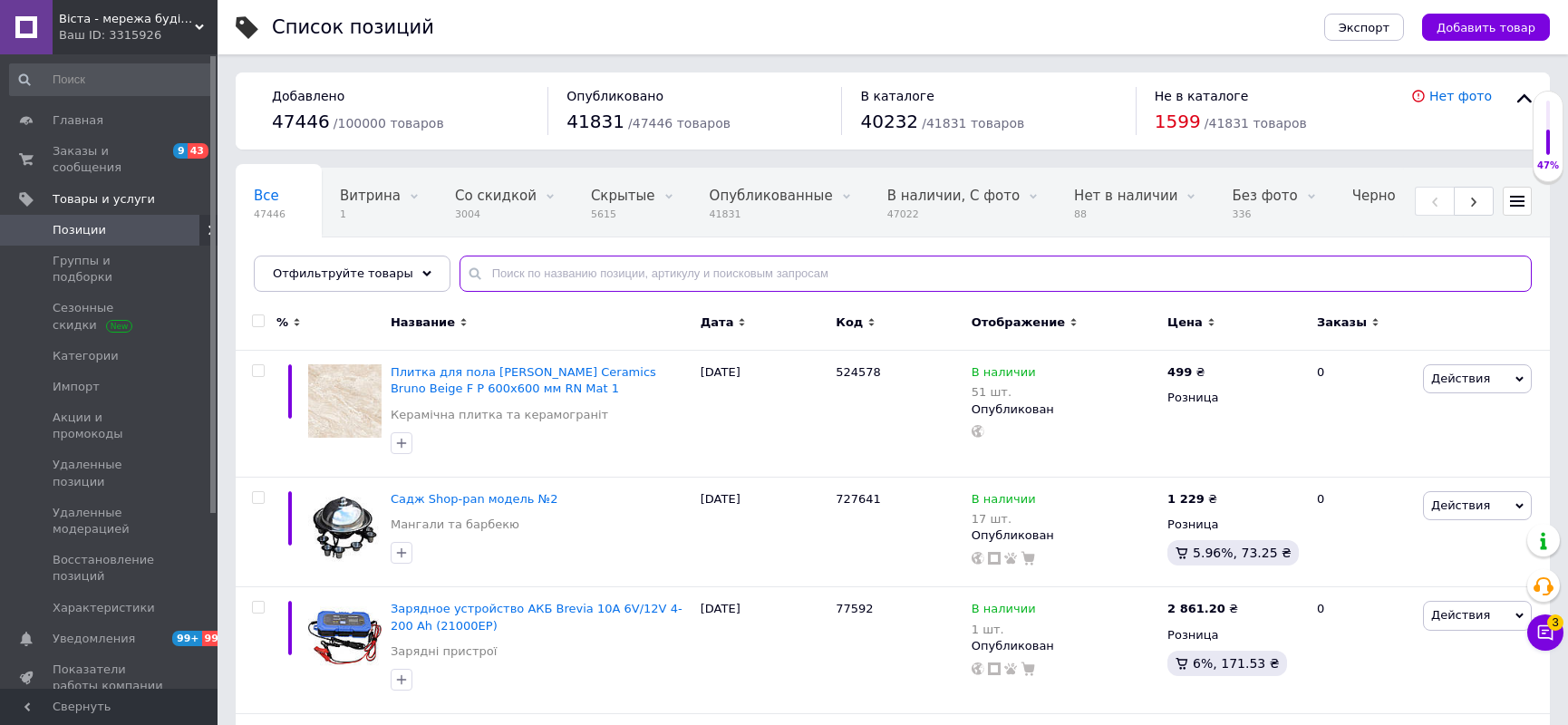
paste input "7508640"
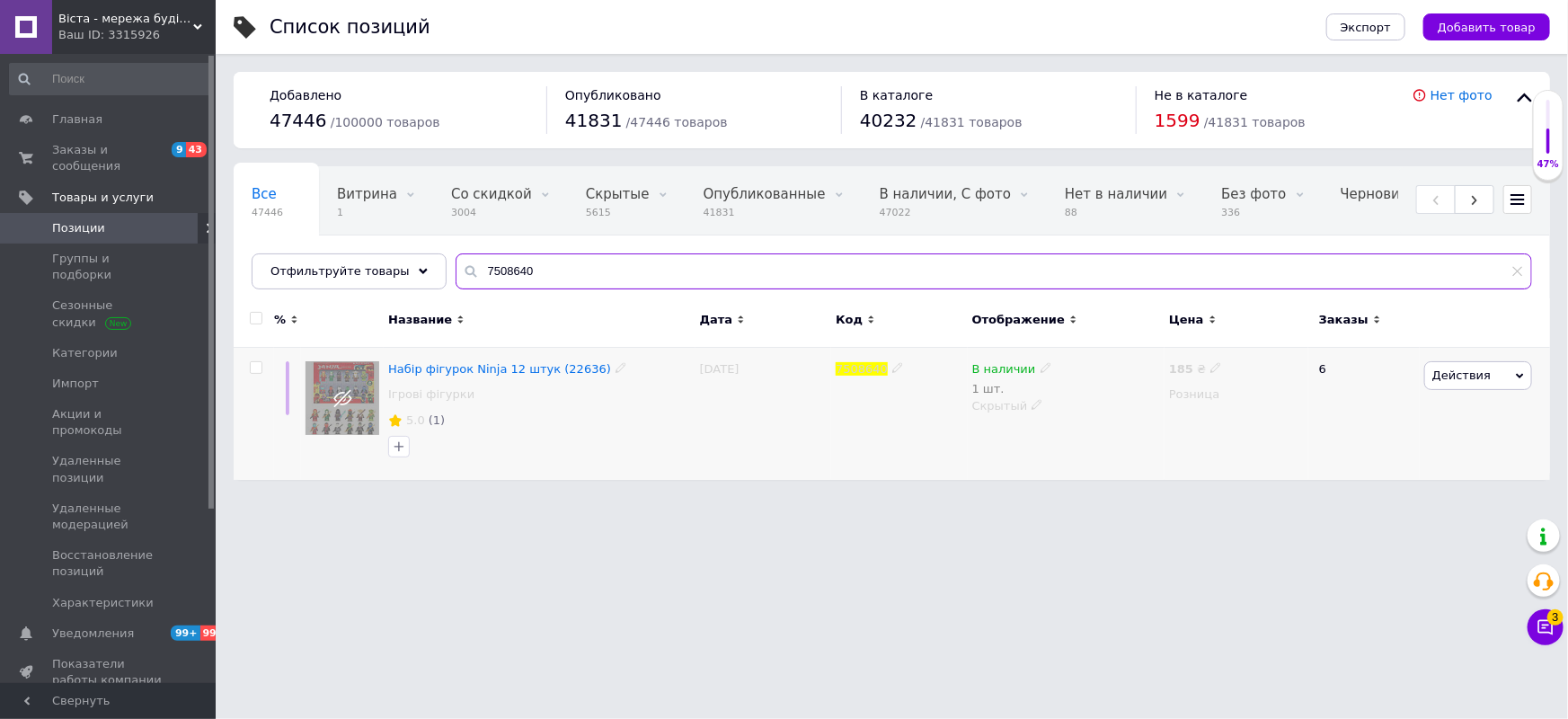
type input "7508640"
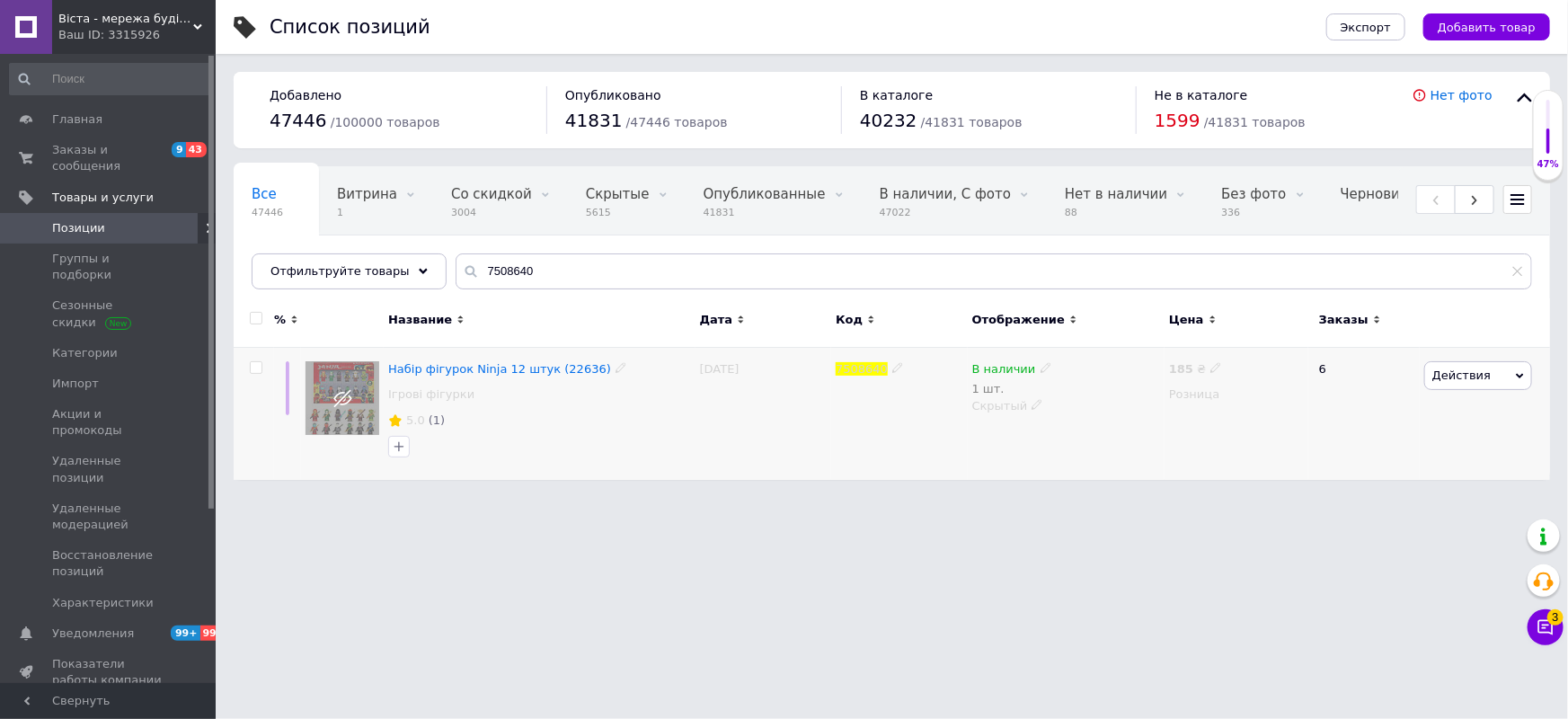
click at [1040, 367] on icon at bounding box center [1046, 368] width 11 height 11
click at [1099, 383] on li "Нет в наличии" at bounding box center [1146, 392] width 170 height 25
click at [1095, 426] on input "1" at bounding box center [1129, 425] width 136 height 36
type input "0"
click at [1104, 498] on html "Віста - мережа будівельно-господарчих маркетів Ваш ID: 3315926 Сайт Віста - мер…" at bounding box center [784, 249] width 1568 height 498
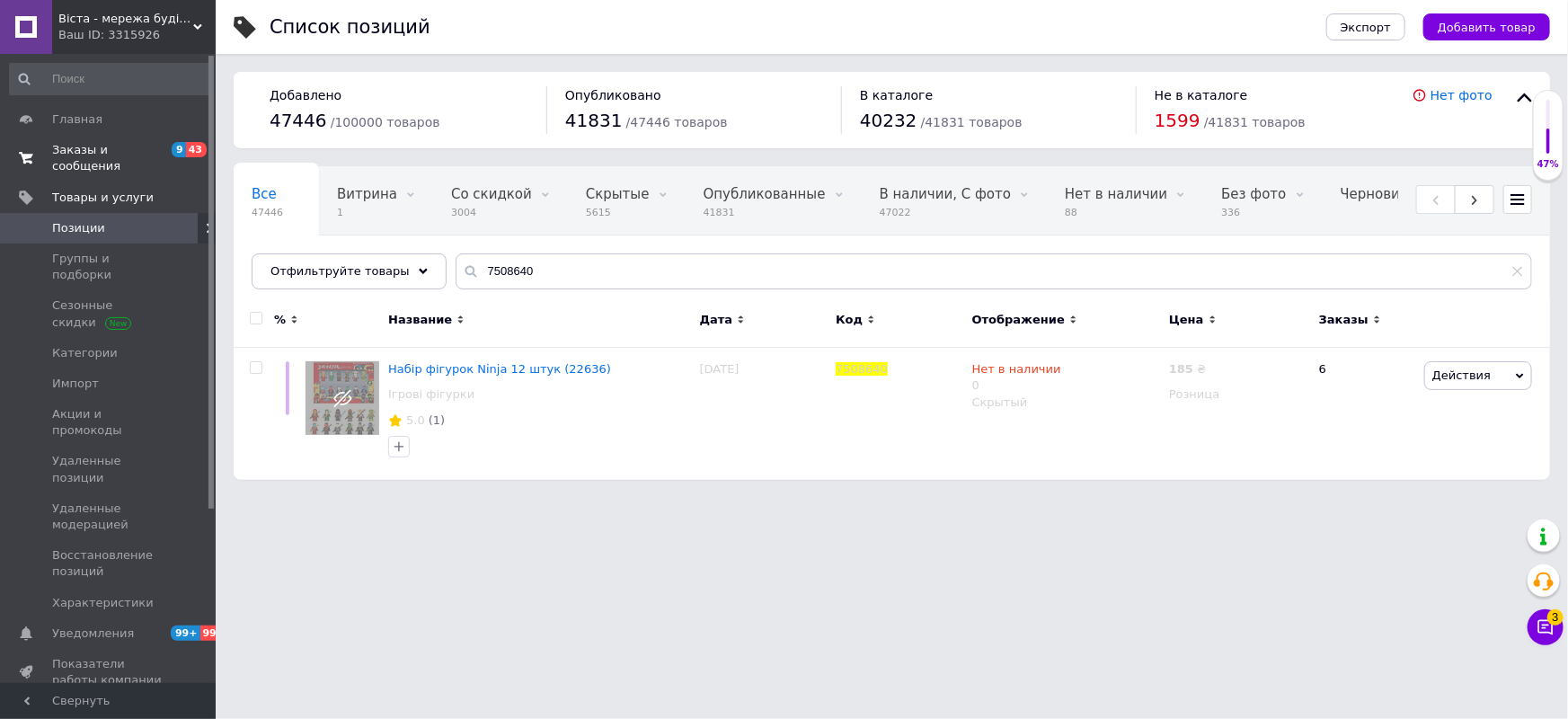
drag, startPoint x: 93, startPoint y: 143, endPoint x: 99, endPoint y: 153, distance: 11.7
click at [93, 142] on span "Заказы и сообщения" at bounding box center [110, 158] width 114 height 32
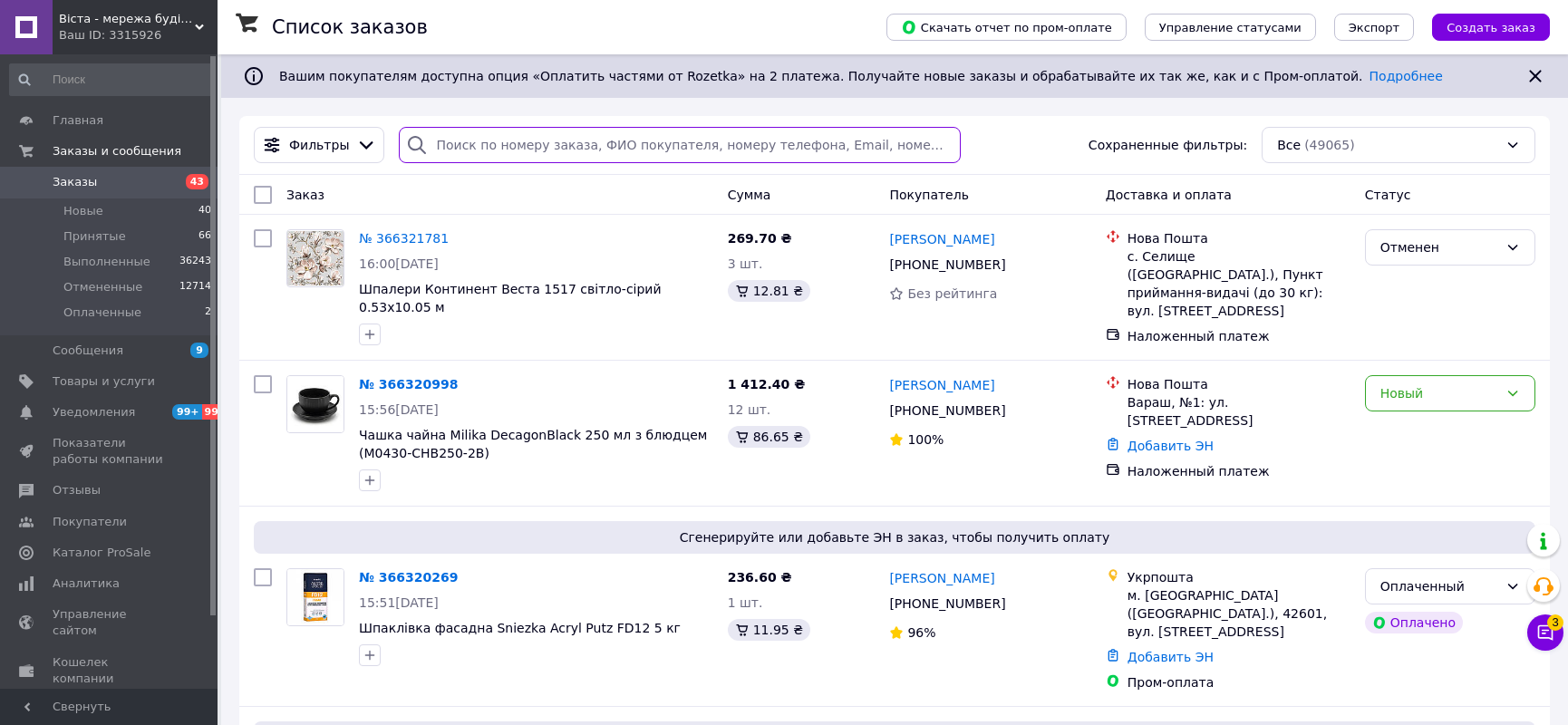
click at [468, 147] on input "search" at bounding box center [679, 145] width 562 height 36
paste input "366193222"
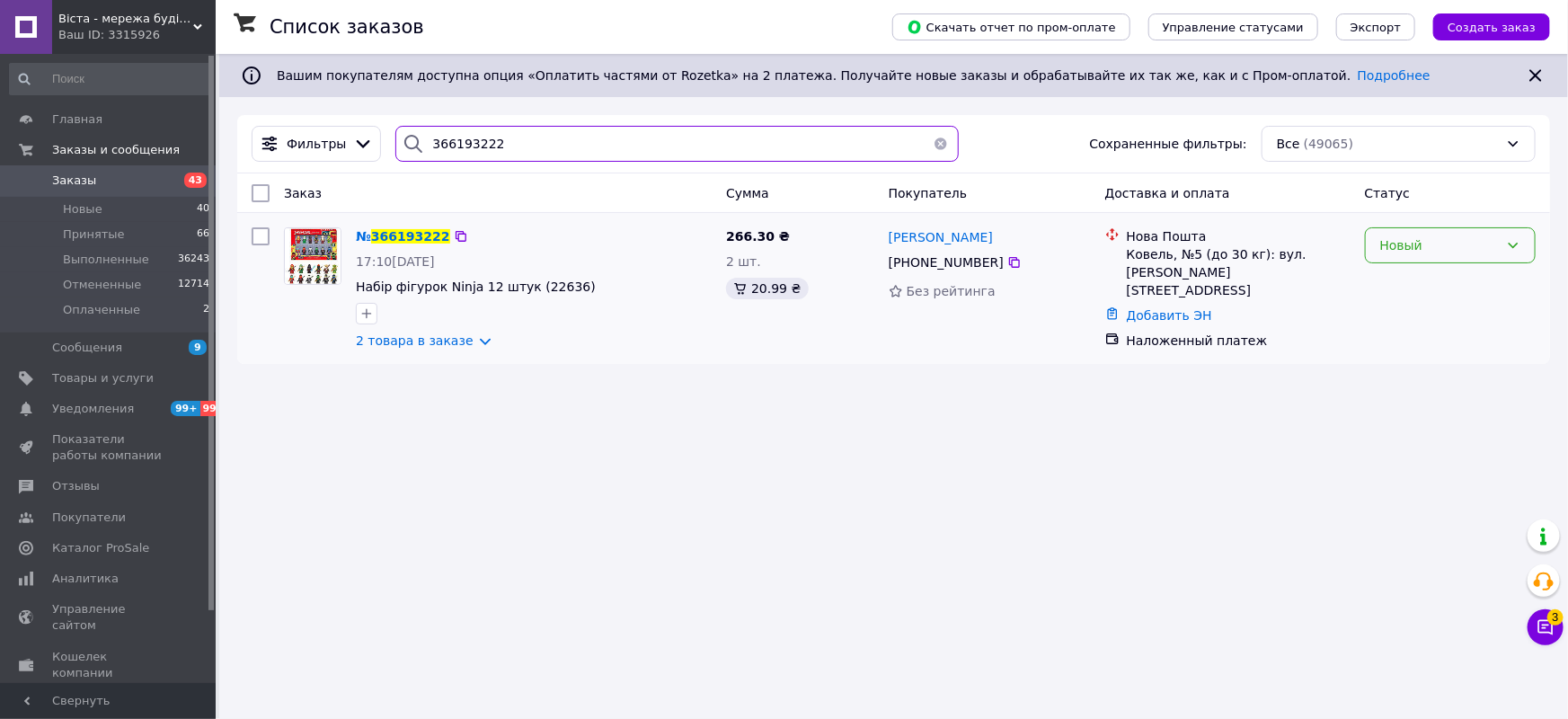
type input "366193222"
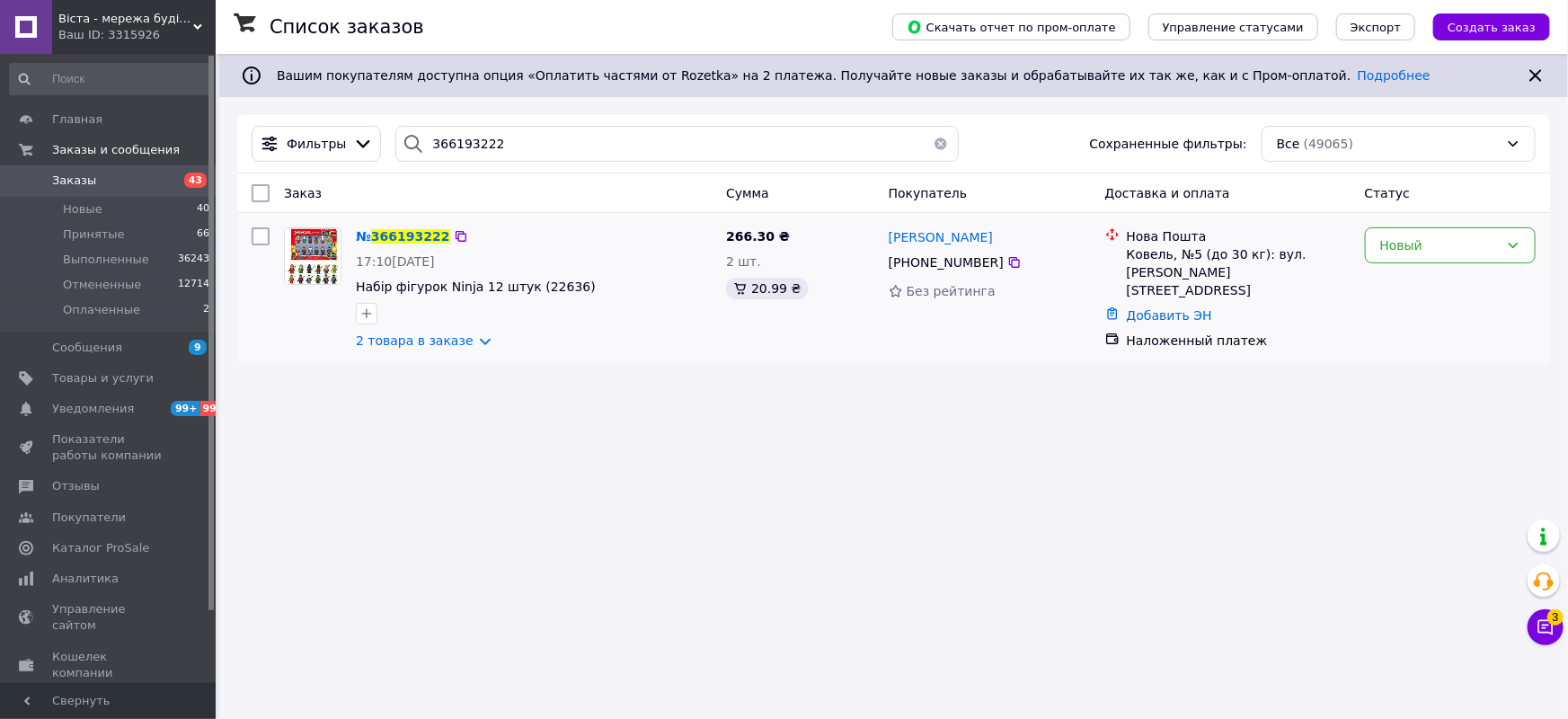
drag, startPoint x: 1520, startPoint y: 248, endPoint x: 1513, endPoint y: 266, distance: 19.3
click at [1519, 248] on div "Новый" at bounding box center [1449, 245] width 170 height 36
click at [1419, 343] on li "Отменен" at bounding box center [1449, 348] width 169 height 32
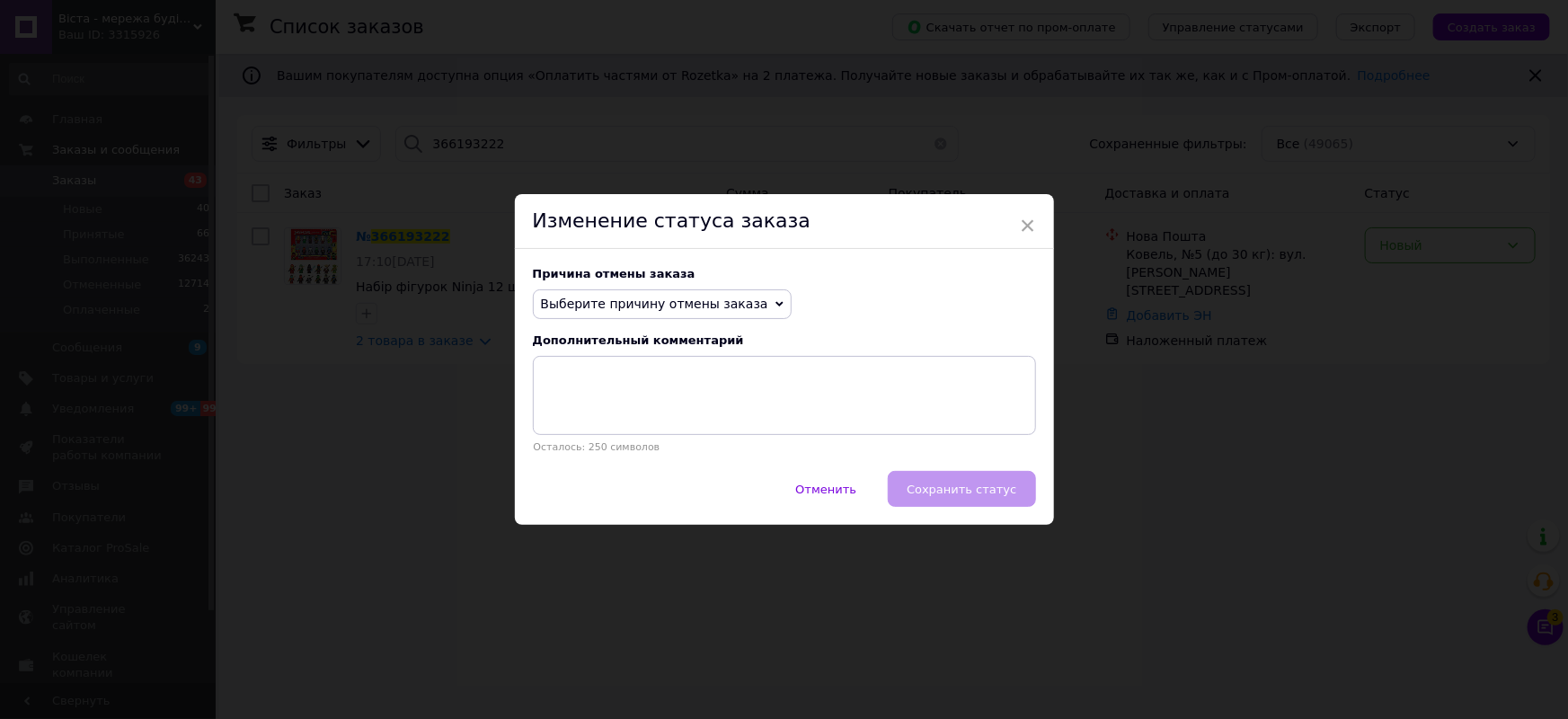
click at [744, 298] on span "Выберите причину отмены заказа" at bounding box center [661, 304] width 259 height 30
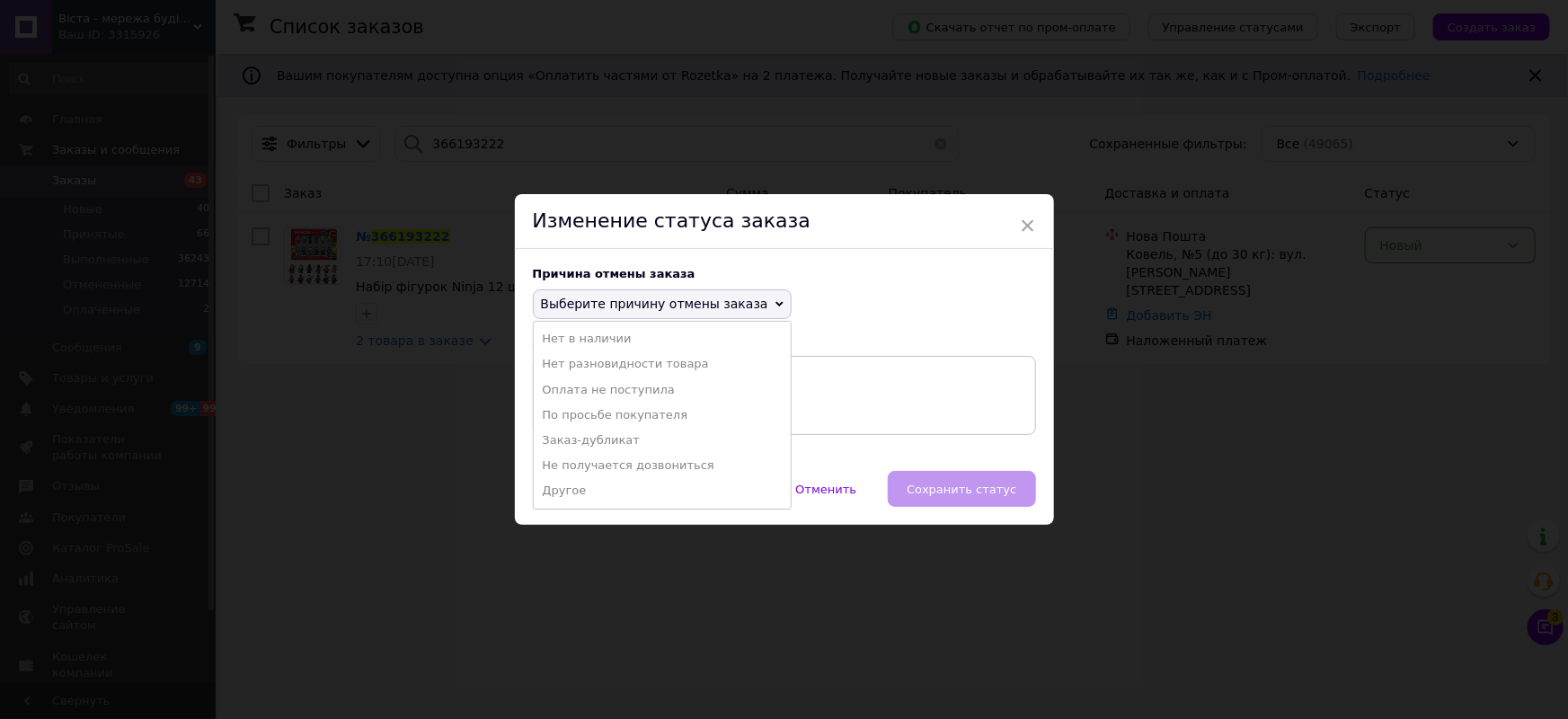
click at [573, 486] on li "Другое" at bounding box center [661, 490] width 257 height 25
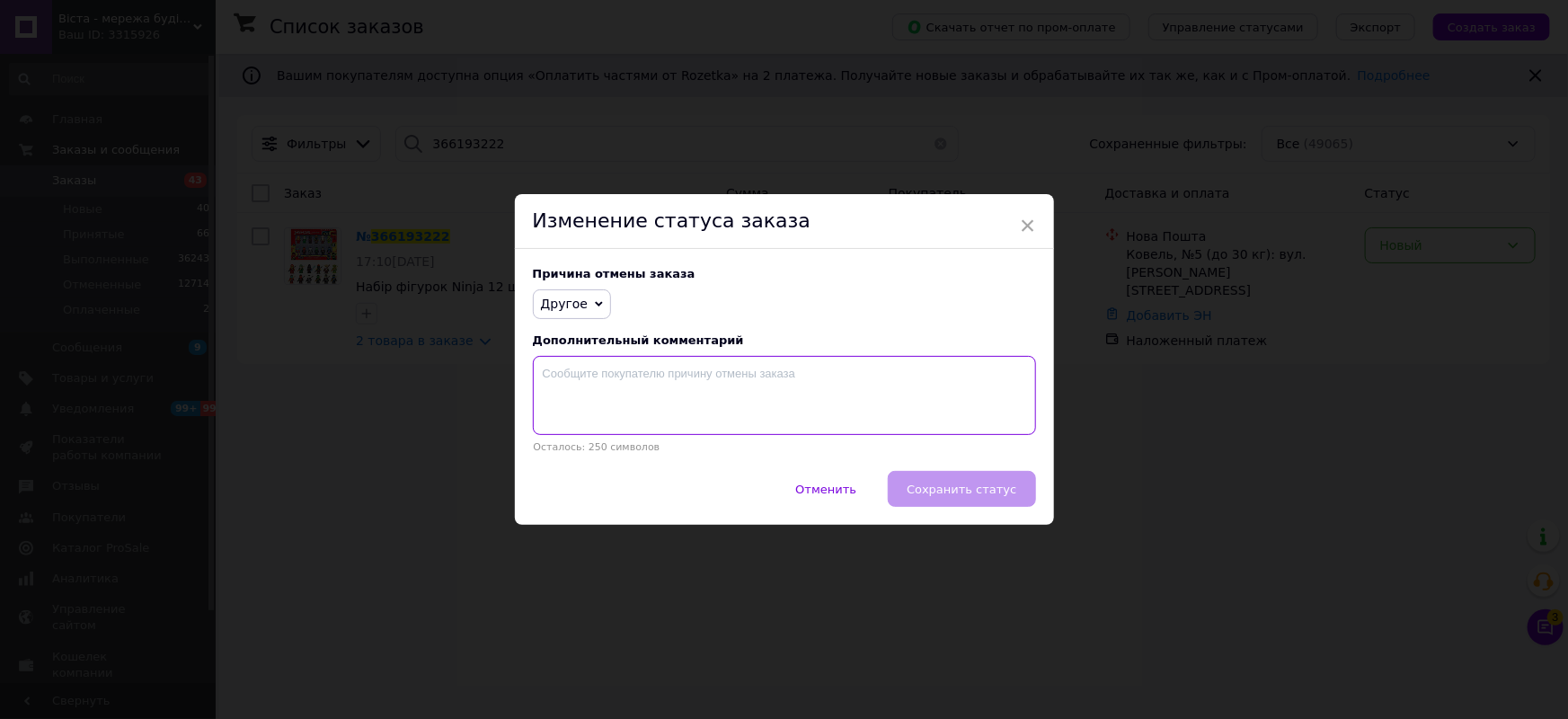
click at [591, 383] on textarea at bounding box center [784, 395] width 503 height 79
click at [646, 378] on textarea "Товар розпродано." at bounding box center [784, 395] width 503 height 79
paste textarea "в наших стаціонарних магазинах"
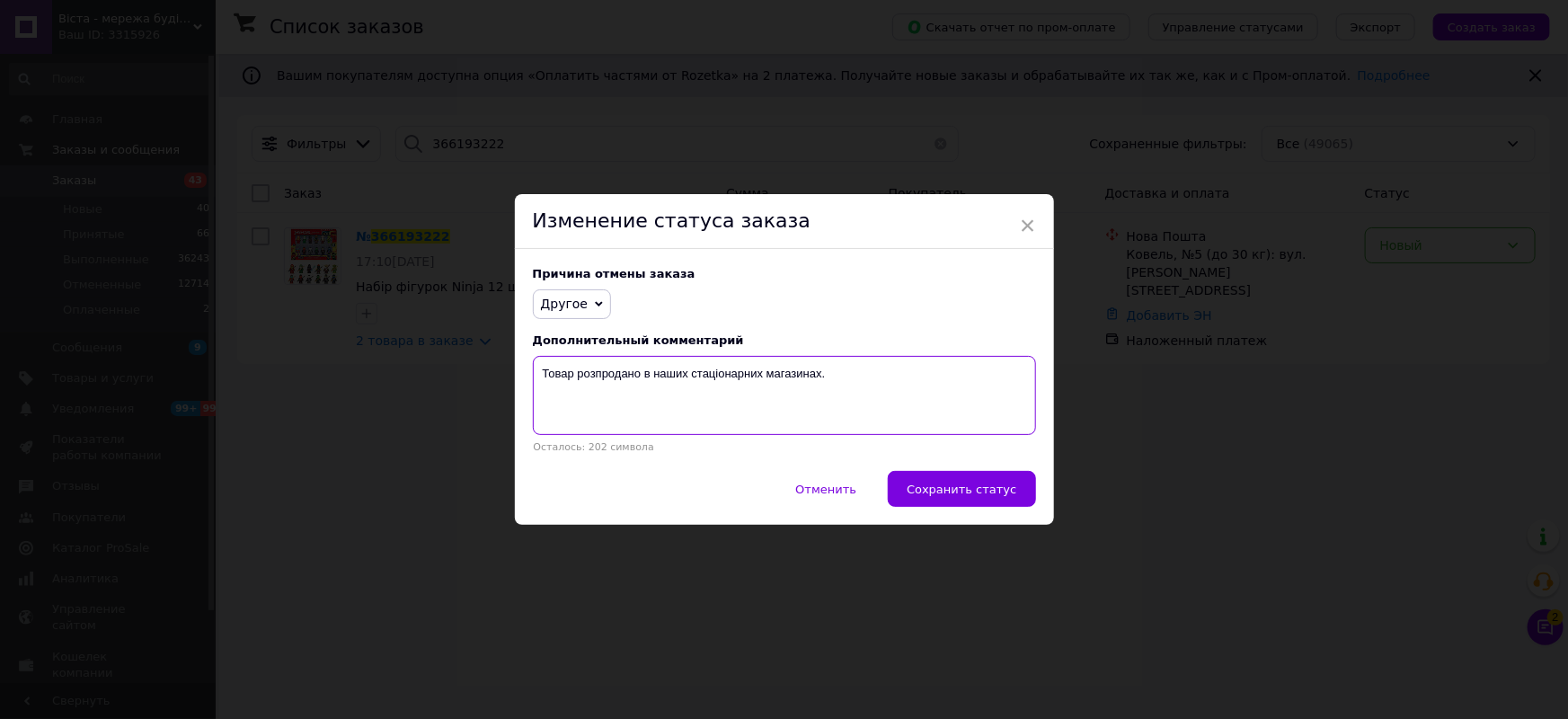
paste textarea "Не зможемо виконати Ваше замовлення. Приносимо вибачення за незручності."
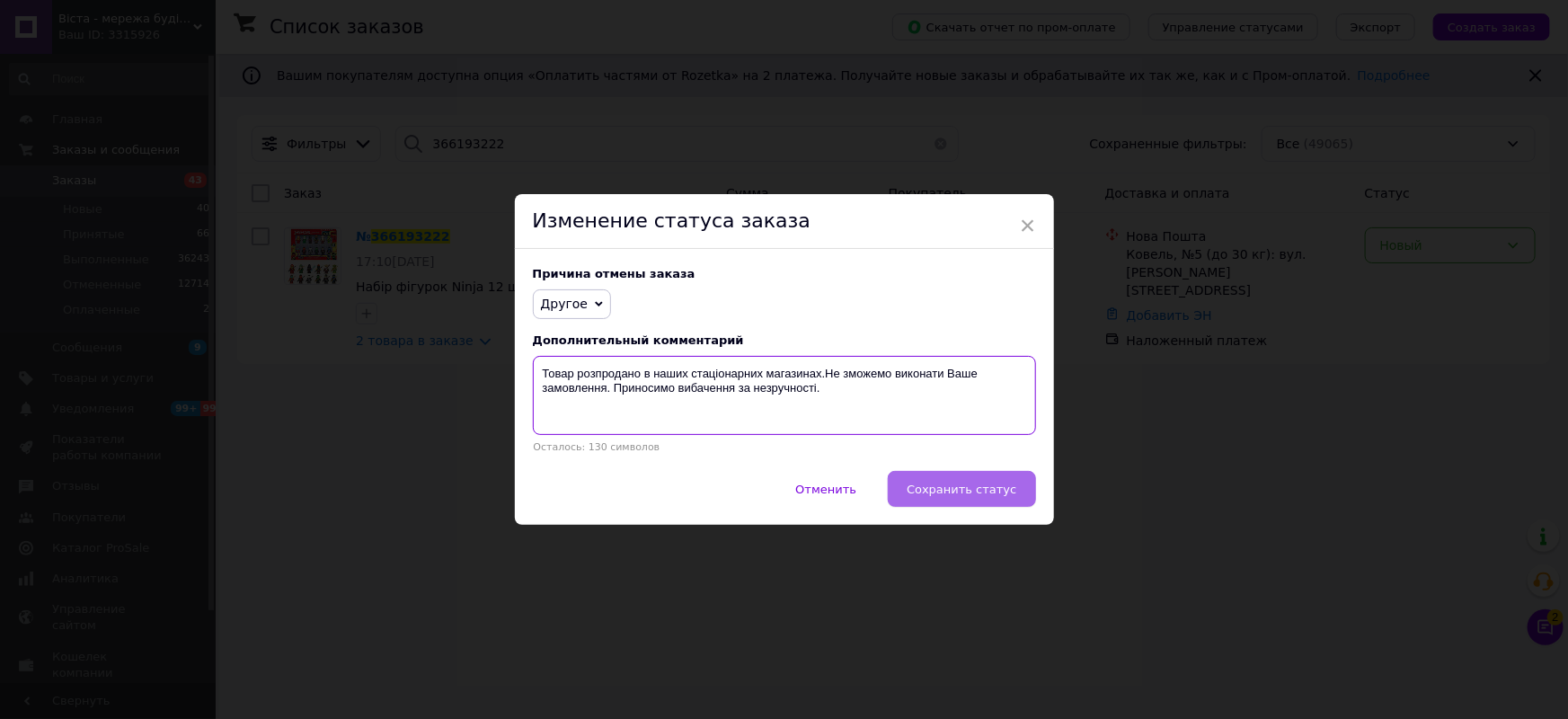
type textarea "Товар розпродано в наших стаціонарних магазинах.Не зможемо виконати Ваше замовл…"
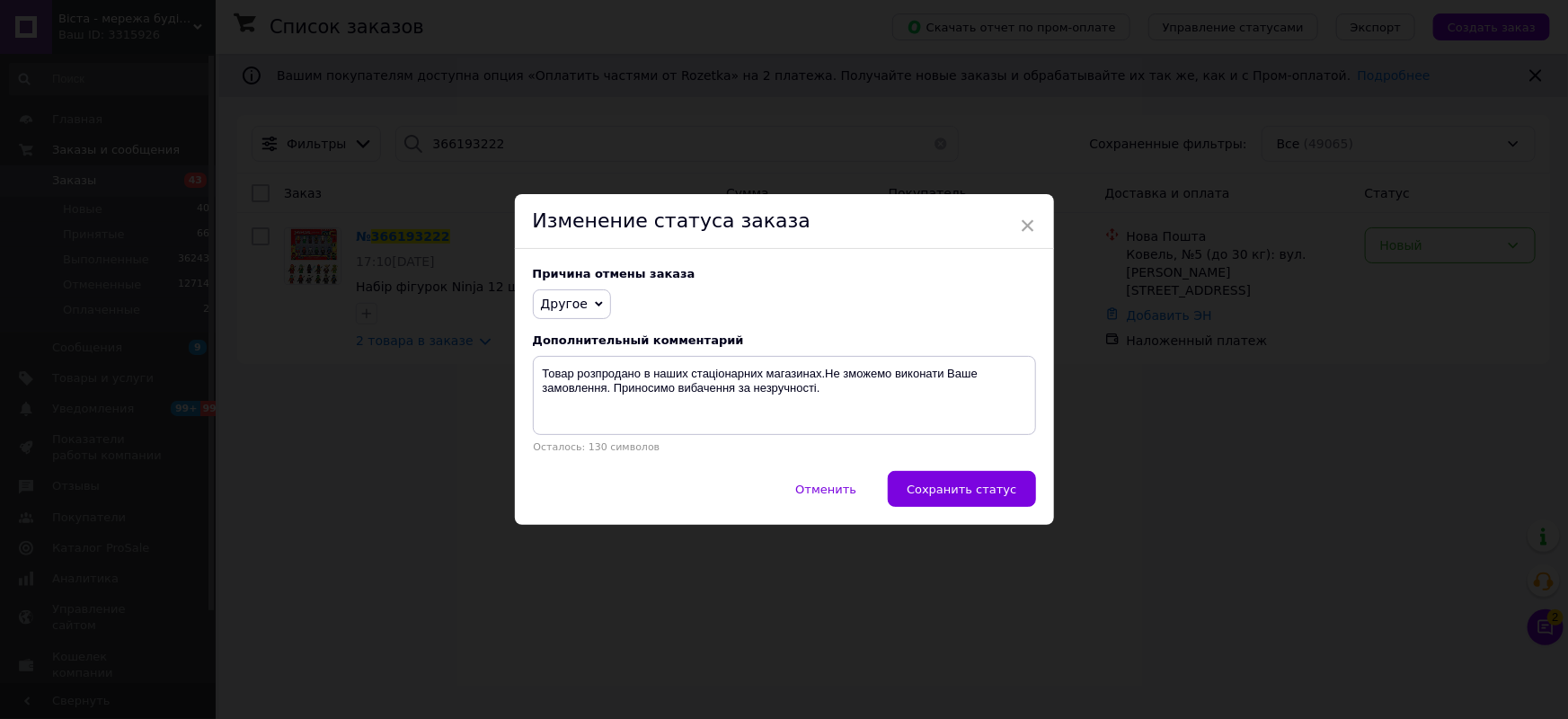
click at [964, 494] on span "Сохранить статус" at bounding box center [961, 489] width 110 height 14
